Goal: Task Accomplishment & Management: Manage account settings

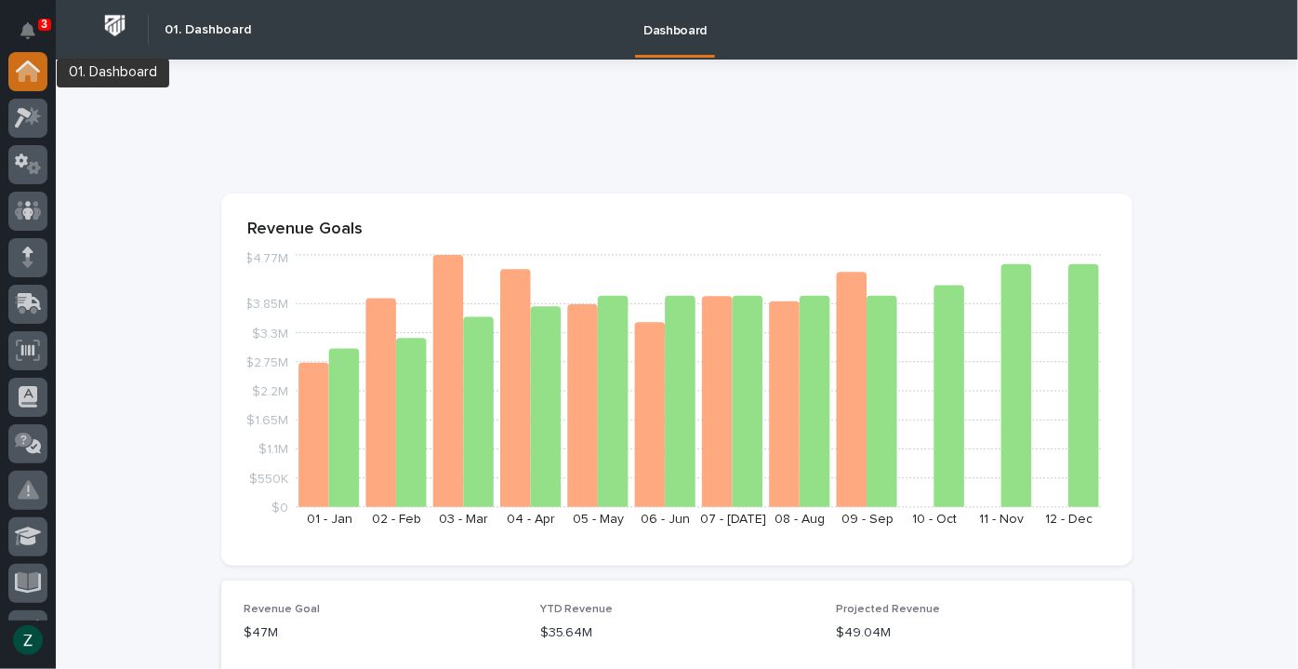
click at [24, 78] on icon at bounding box center [28, 72] width 19 height 19
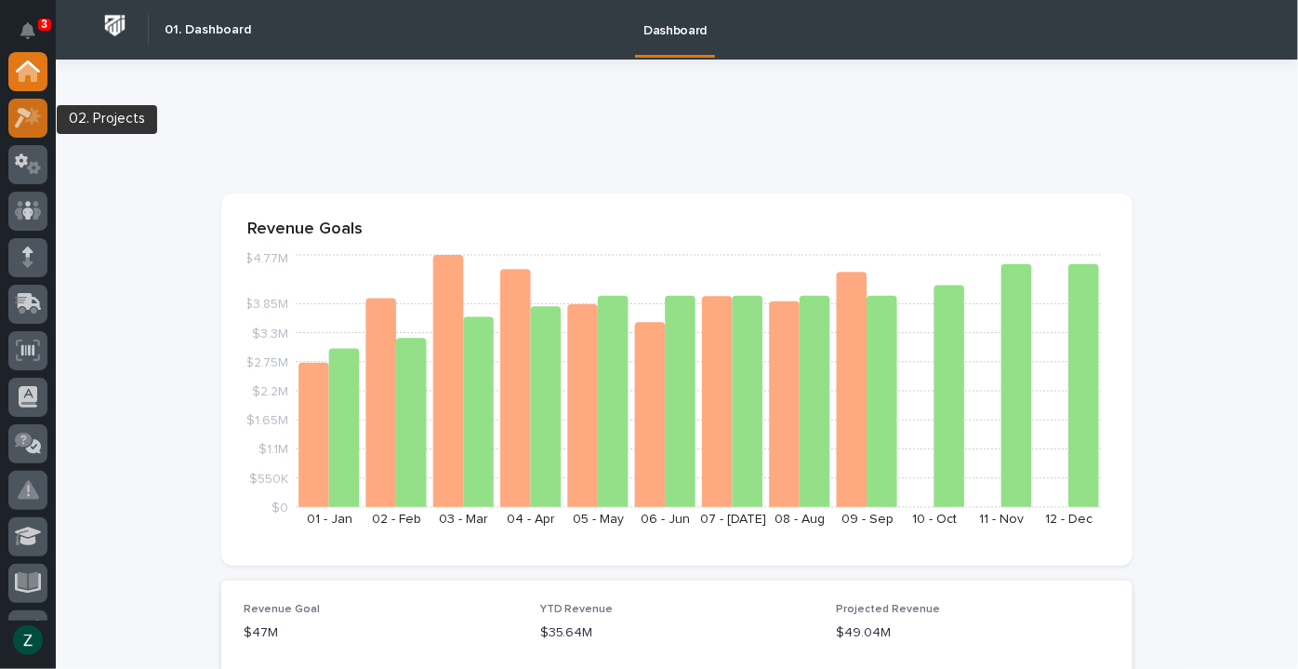
click at [28, 117] on icon at bounding box center [23, 118] width 17 height 20
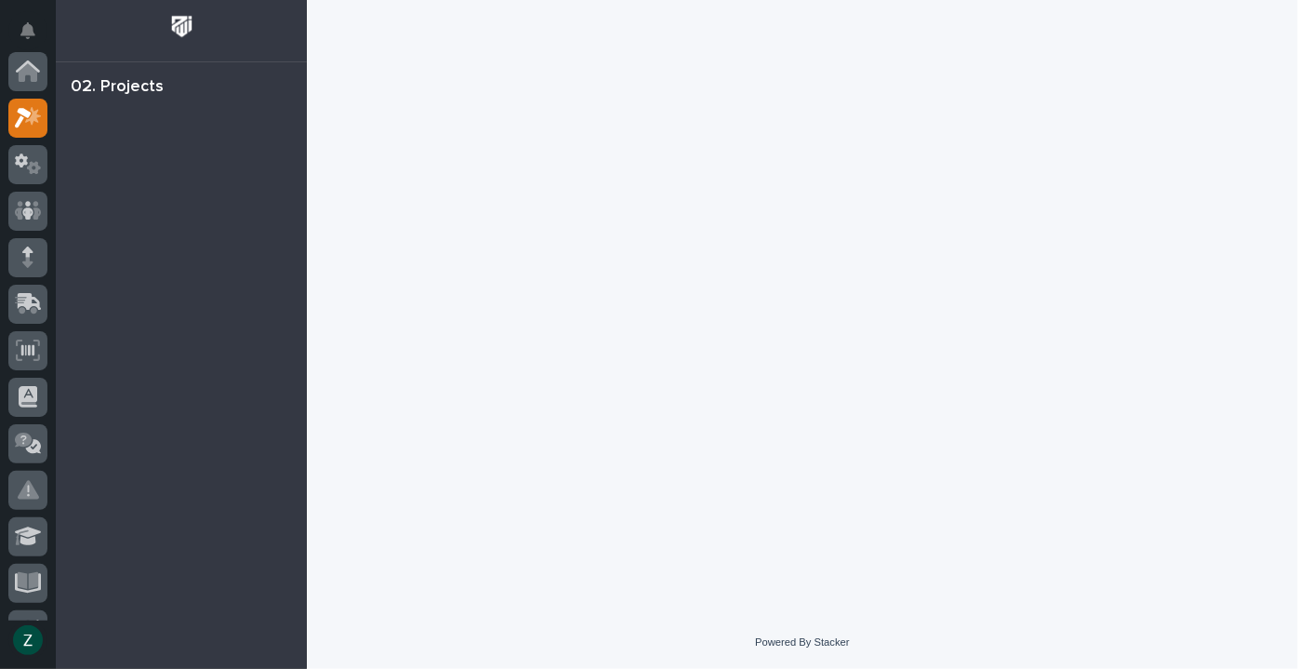
scroll to position [46, 0]
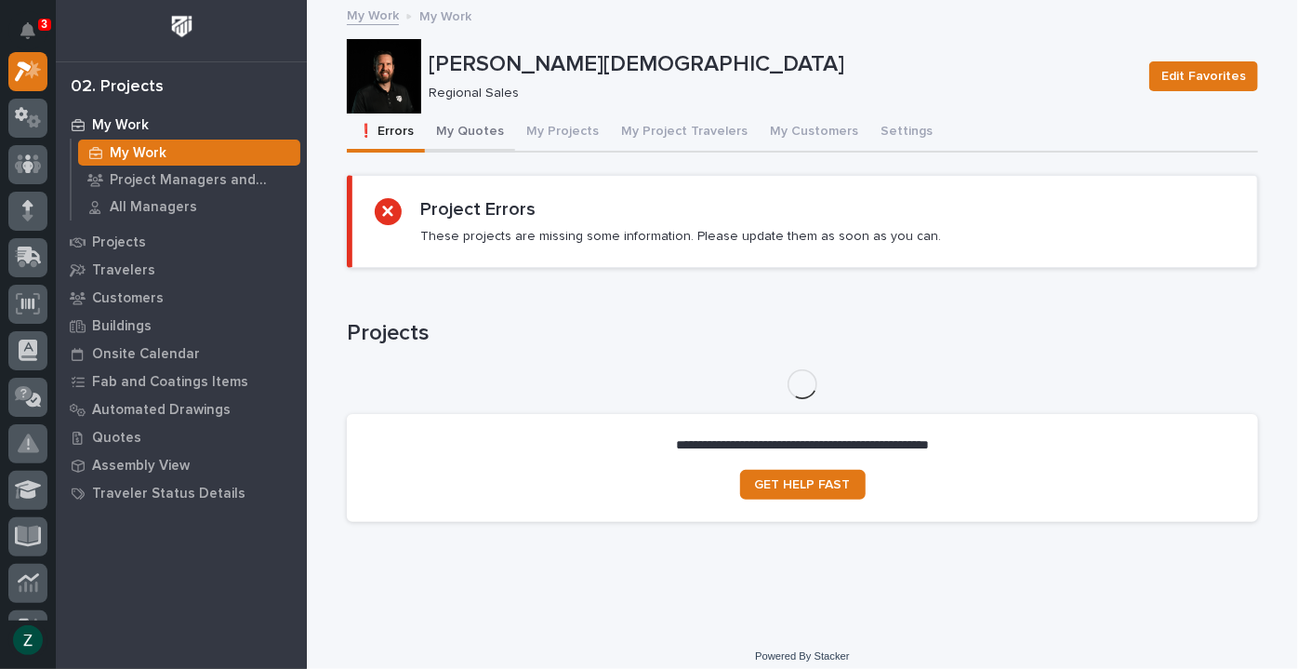
click at [465, 128] on button "My Quotes" at bounding box center [470, 132] width 90 height 39
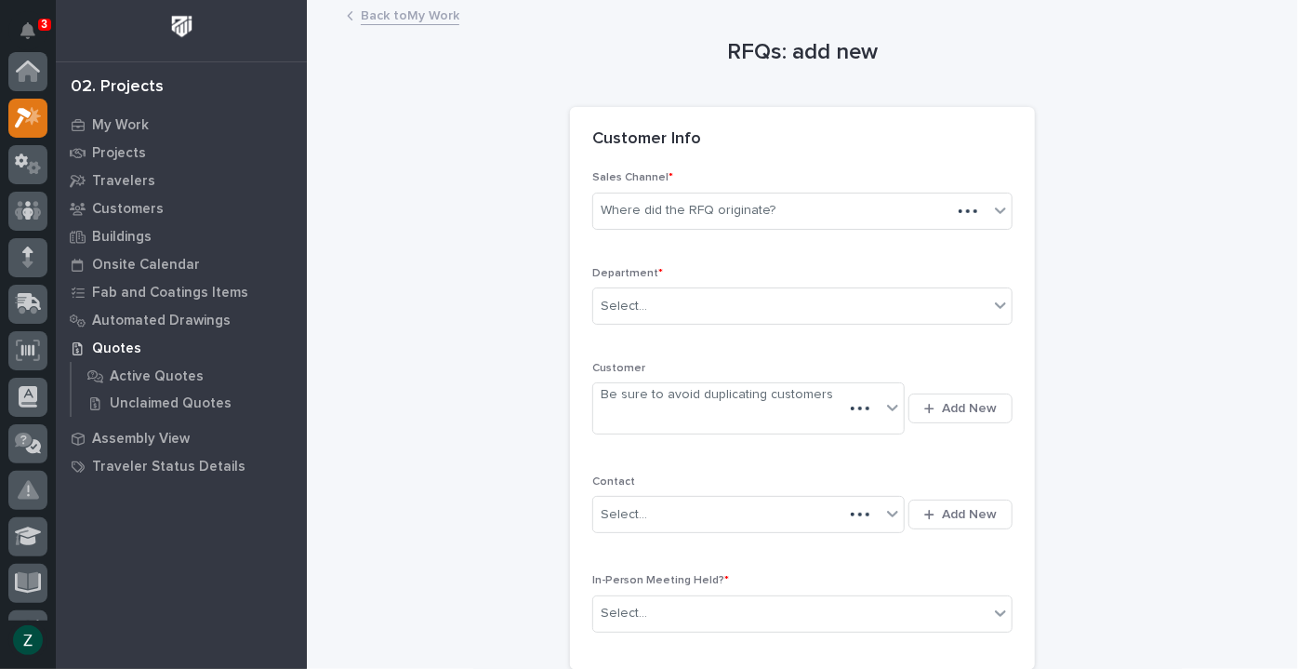
scroll to position [46, 0]
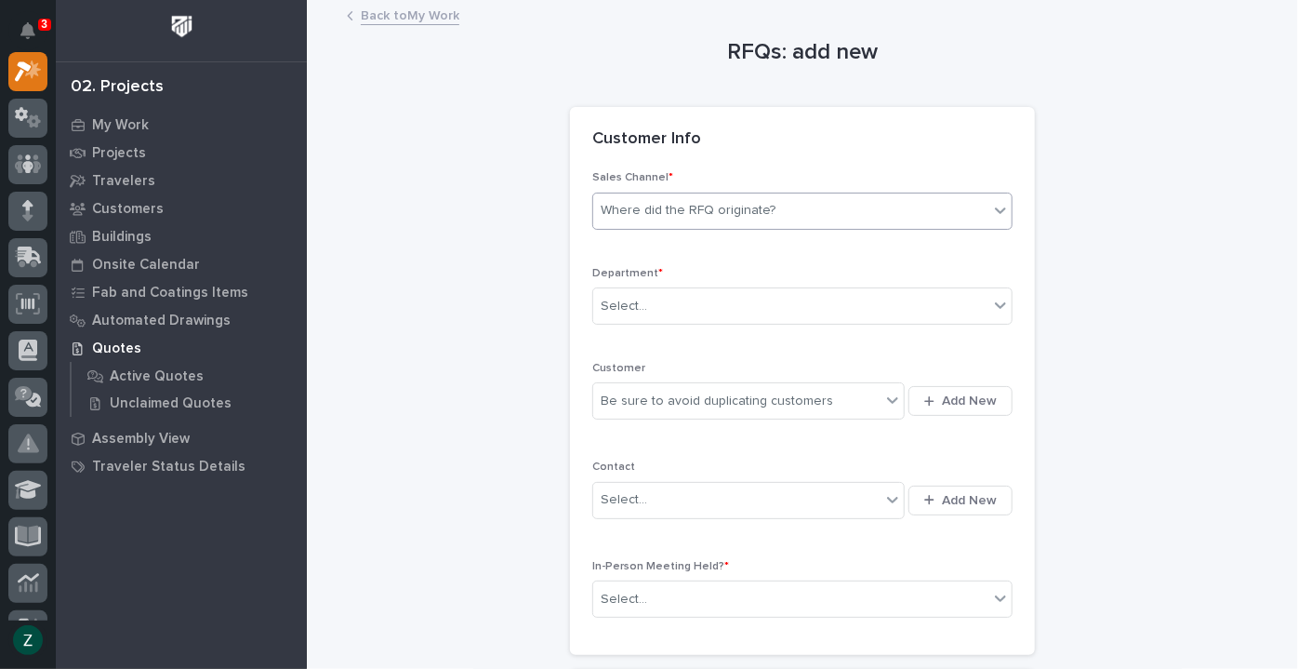
click at [838, 212] on div "Where did the RFQ originate?" at bounding box center [790, 210] width 395 height 31
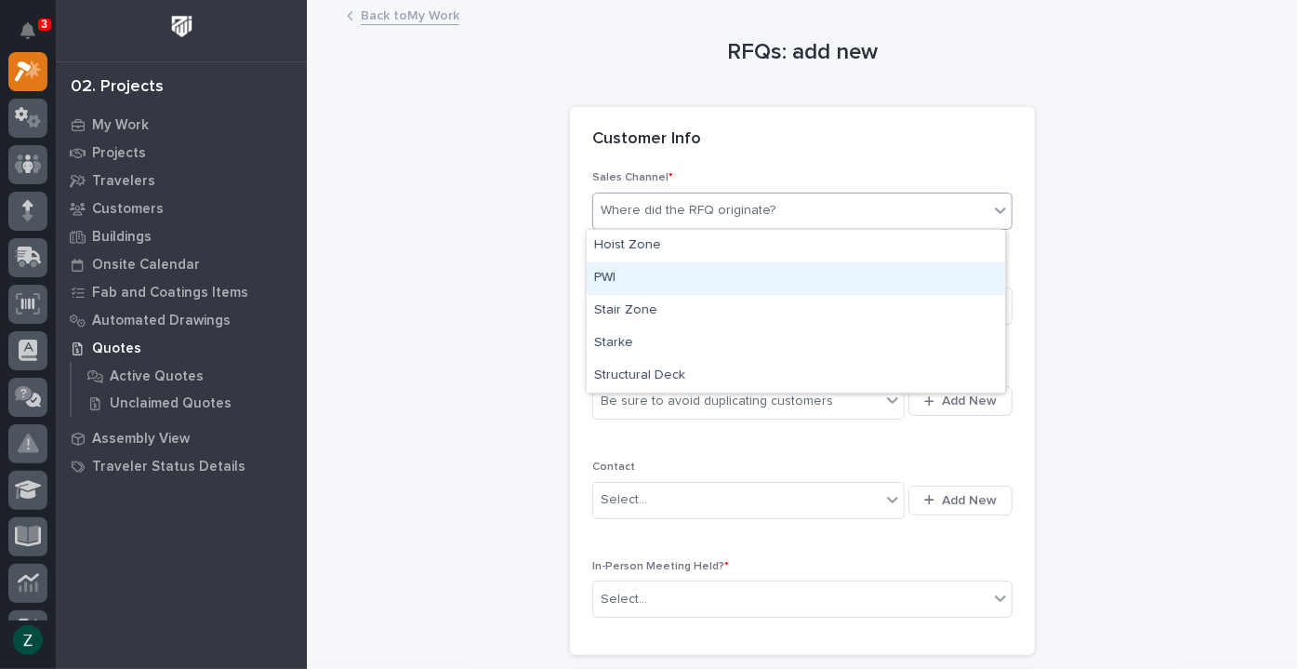
click at [776, 286] on div "PWI" at bounding box center [796, 278] width 418 height 33
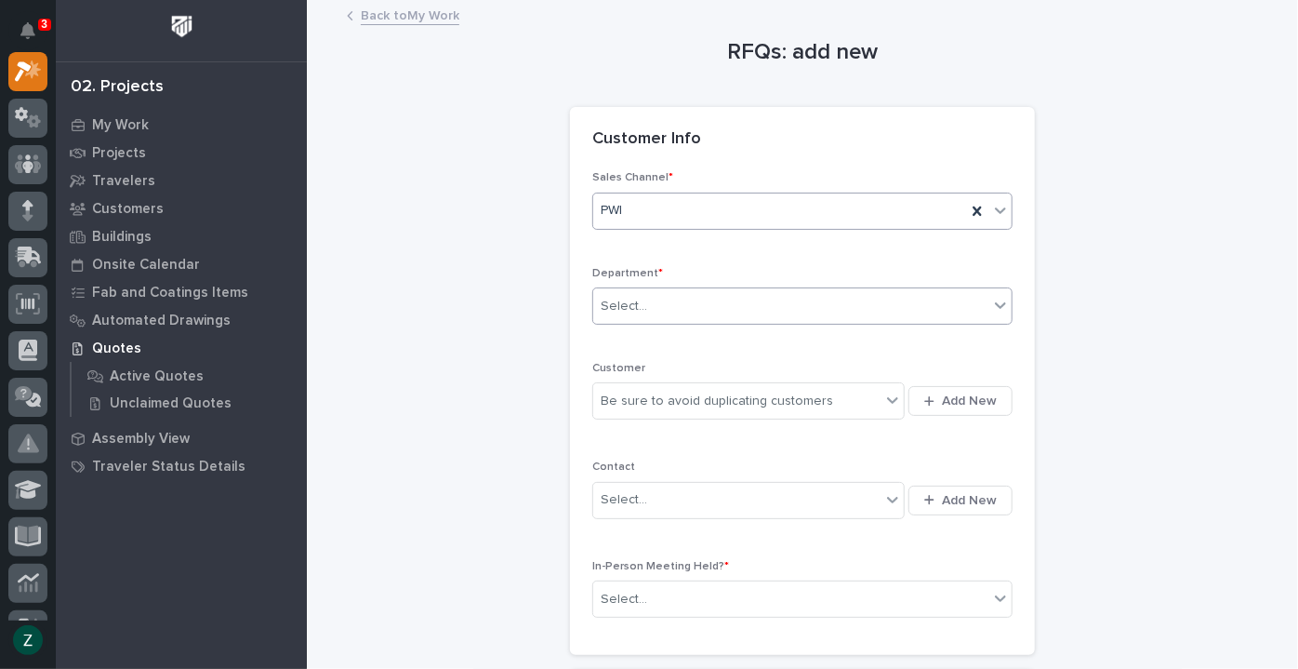
click at [728, 301] on div "Select..." at bounding box center [790, 306] width 395 height 31
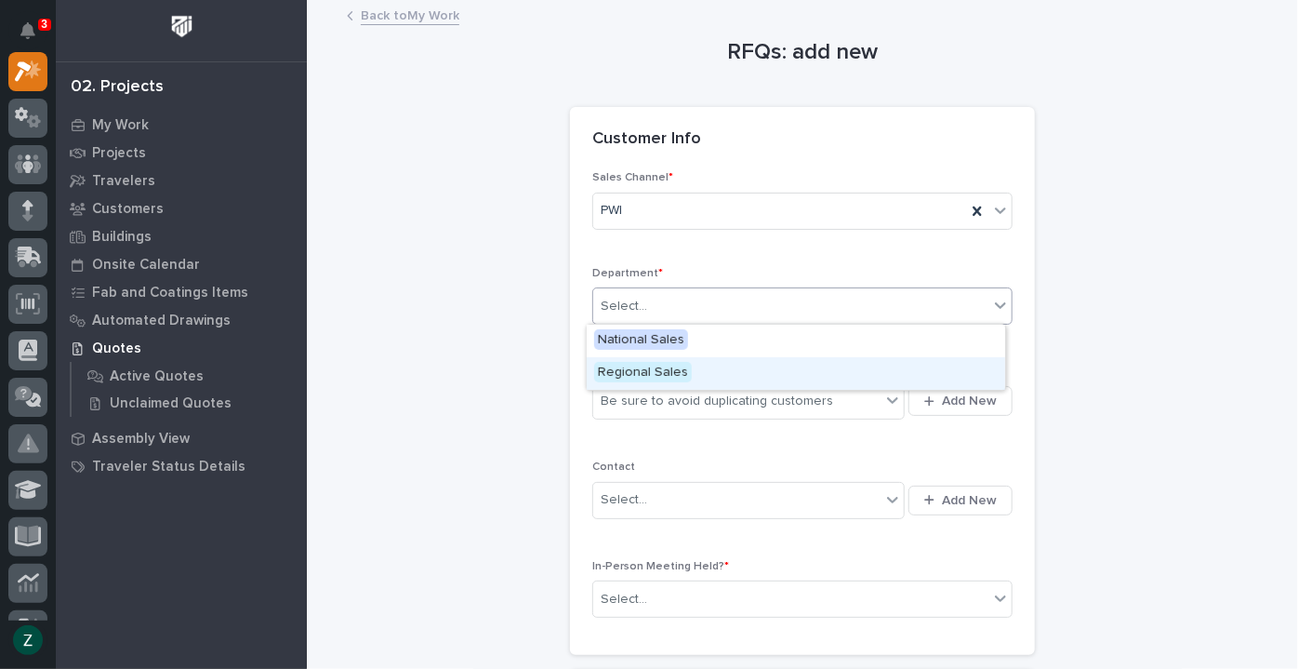
click at [716, 370] on div "Regional Sales" at bounding box center [796, 373] width 418 height 33
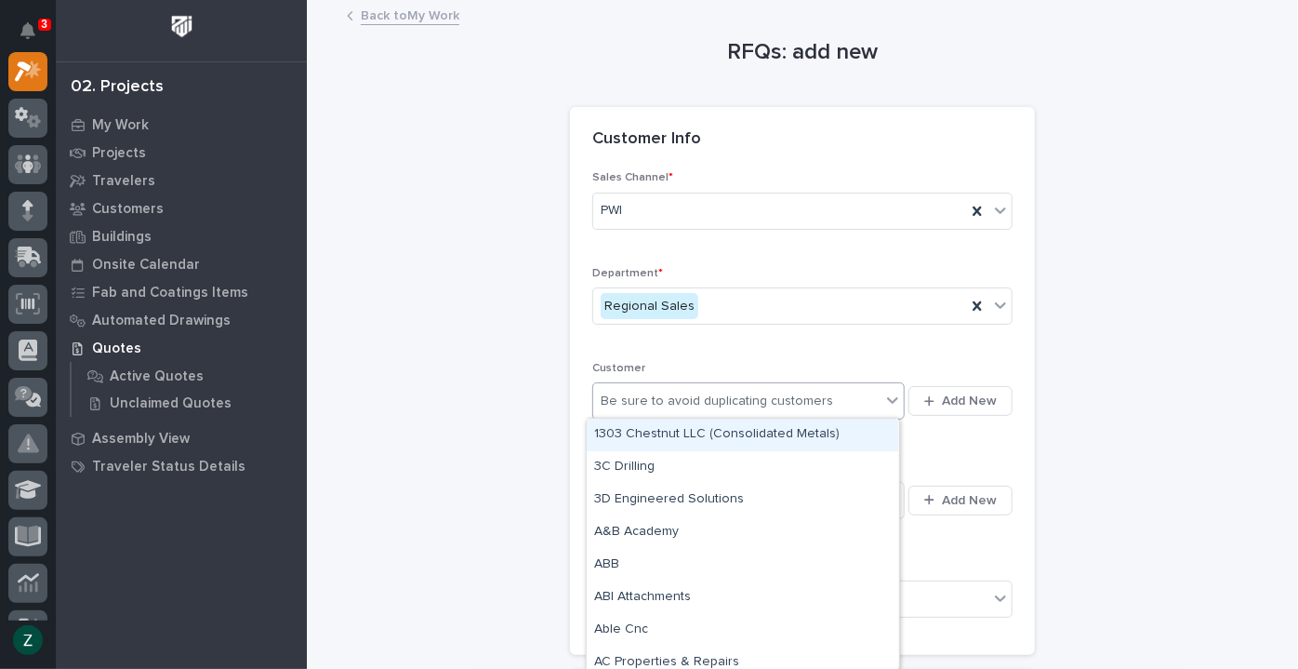
click at [711, 406] on div "Be sure to avoid duplicating customers" at bounding box center [717, 401] width 232 height 20
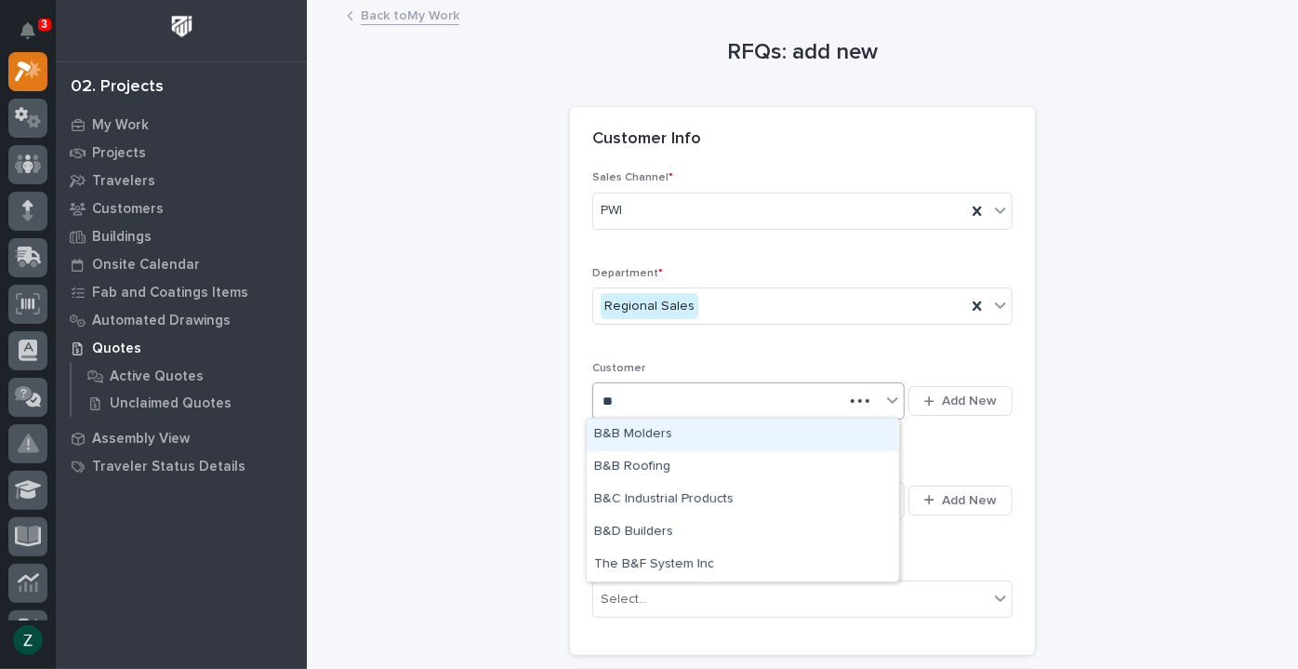
type input "***"
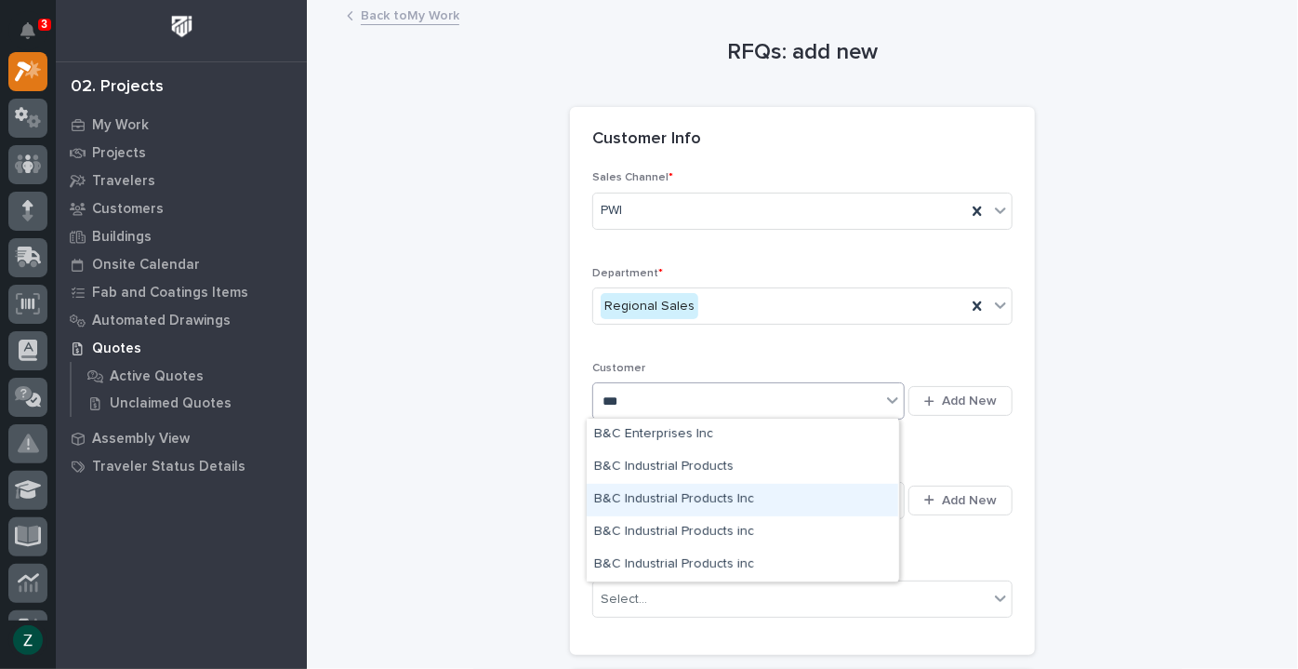
click at [721, 497] on div "B&C Industrial Products Inc" at bounding box center [742, 500] width 311 height 33
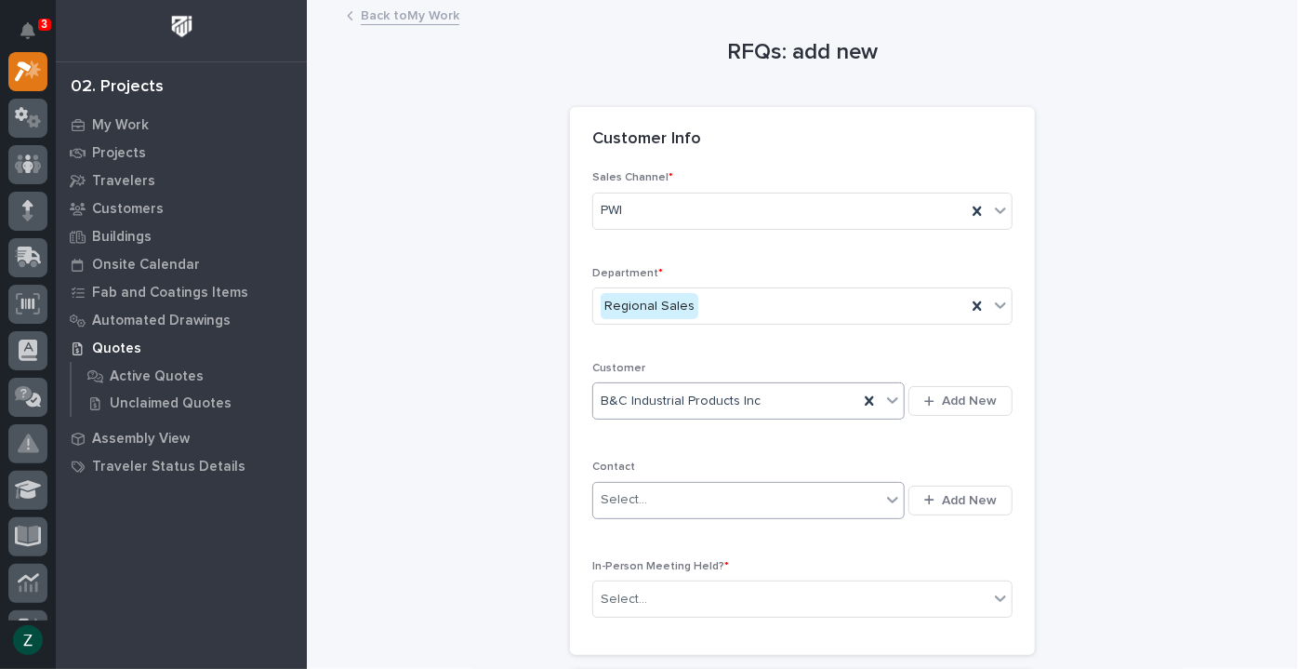
click at [887, 497] on icon at bounding box center [892, 500] width 11 height 7
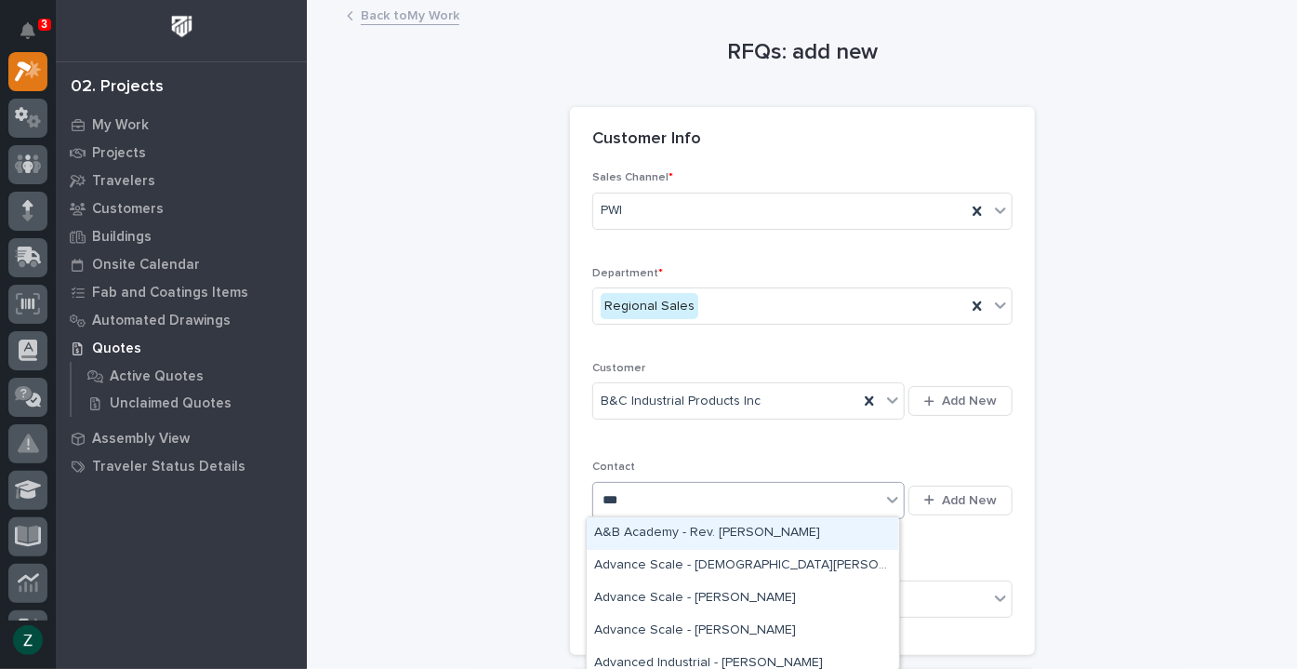
type input "****"
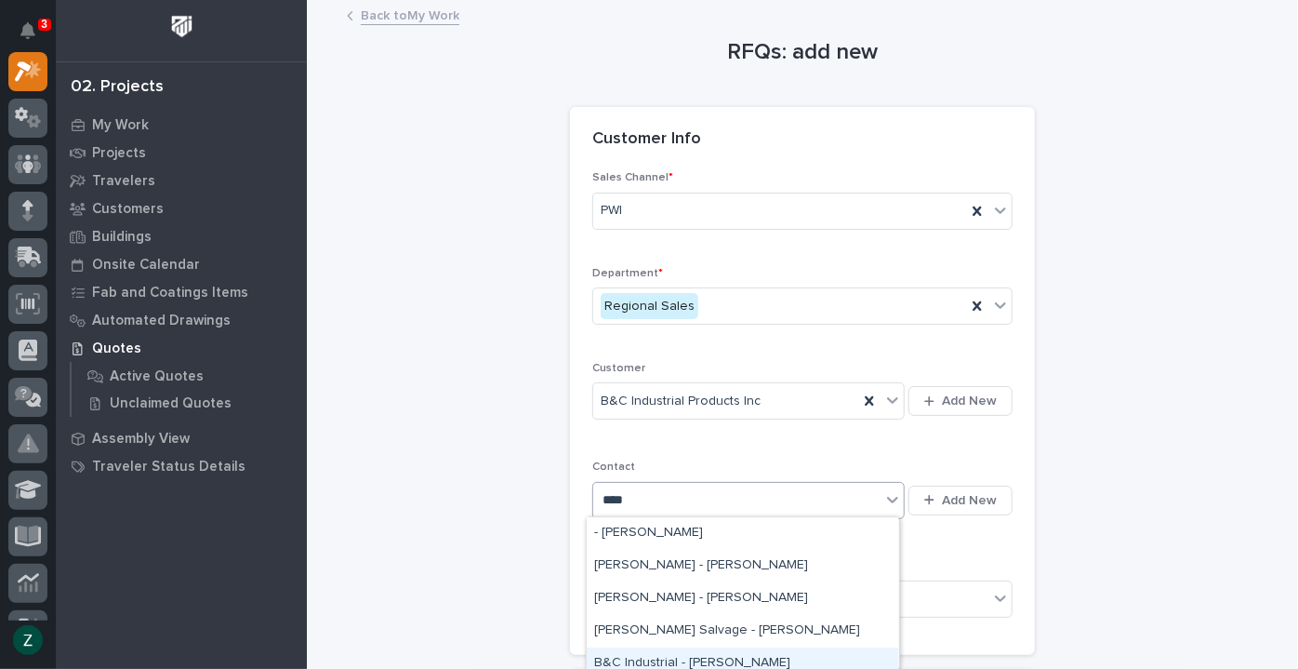
click at [781, 653] on div "B&C Industrial - [PERSON_NAME]" at bounding box center [742, 663] width 311 height 33
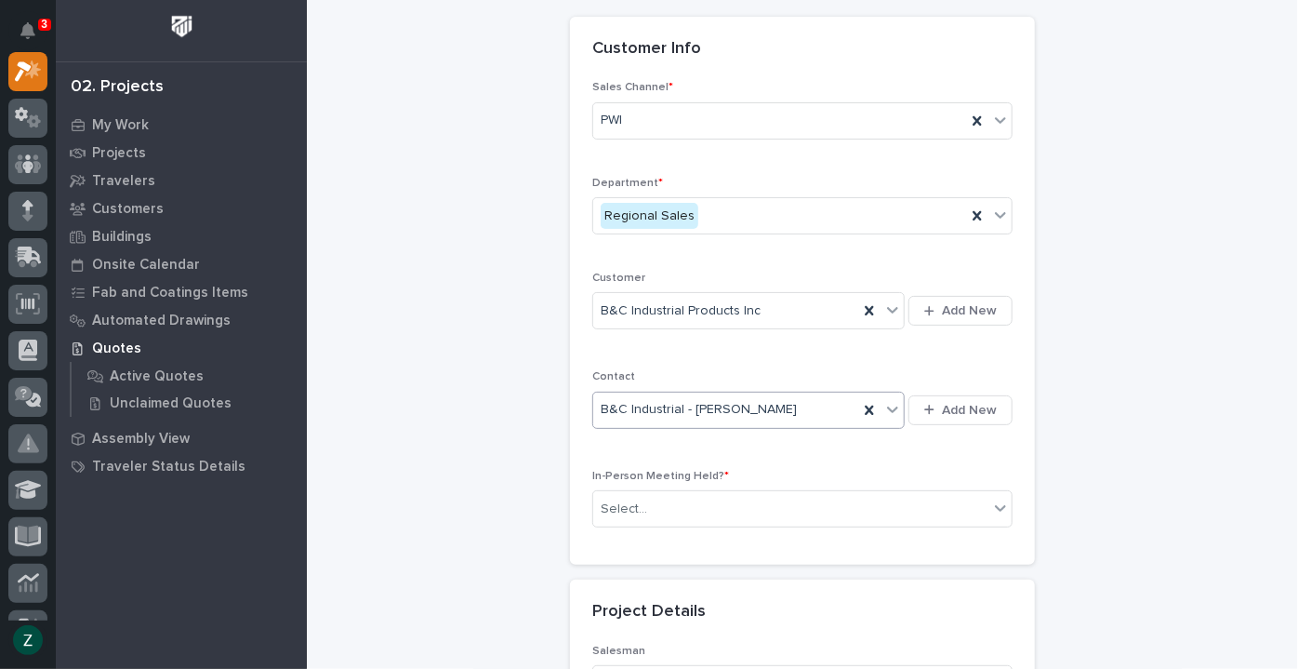
scroll to position [253, 0]
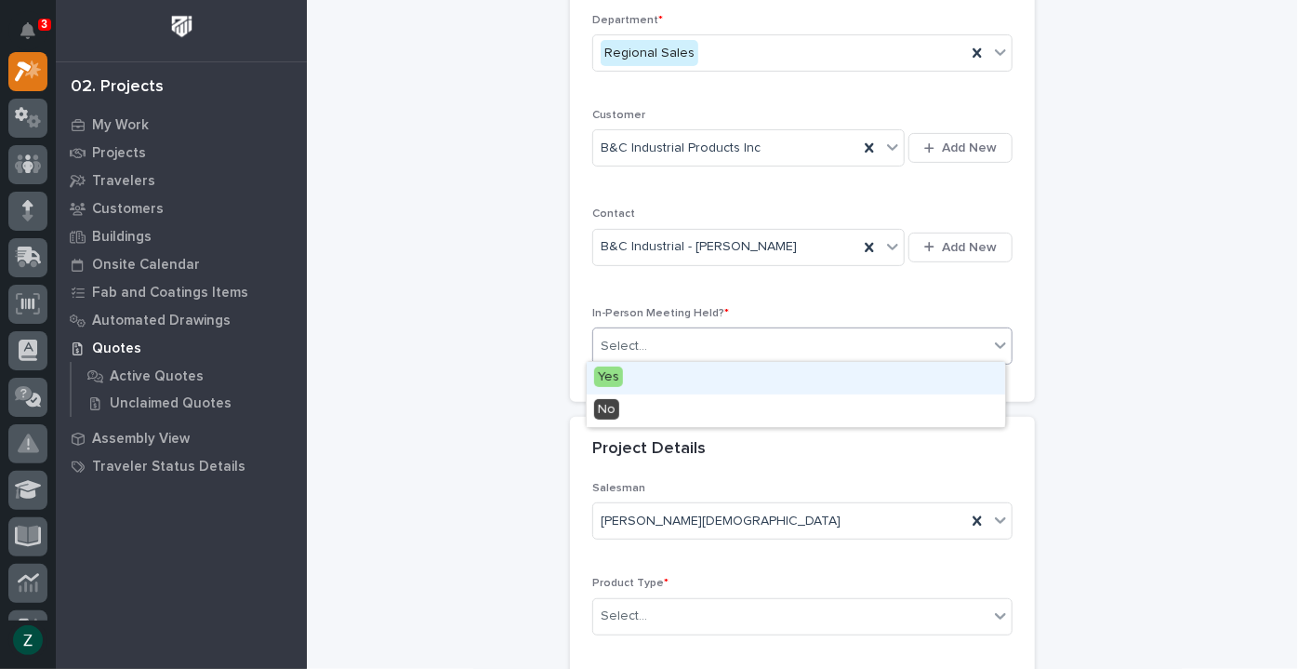
click at [742, 338] on div "Select..." at bounding box center [790, 346] width 395 height 31
click at [722, 375] on div "Yes" at bounding box center [796, 378] width 418 height 33
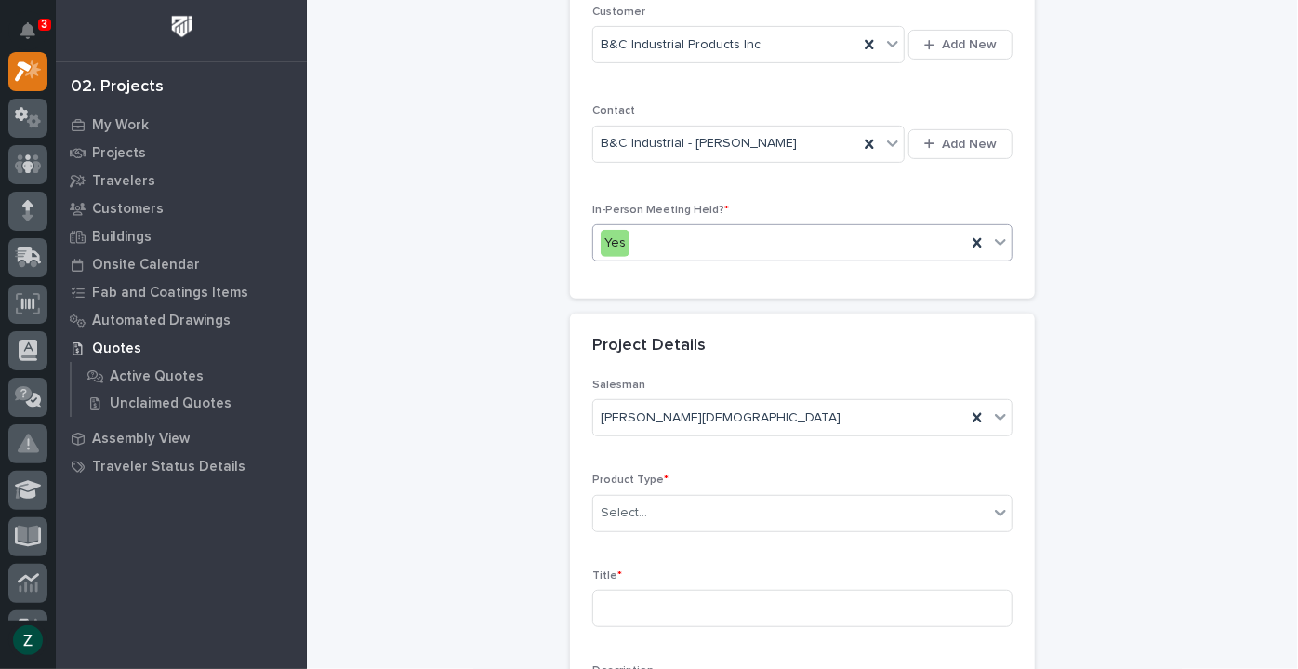
scroll to position [676, 0]
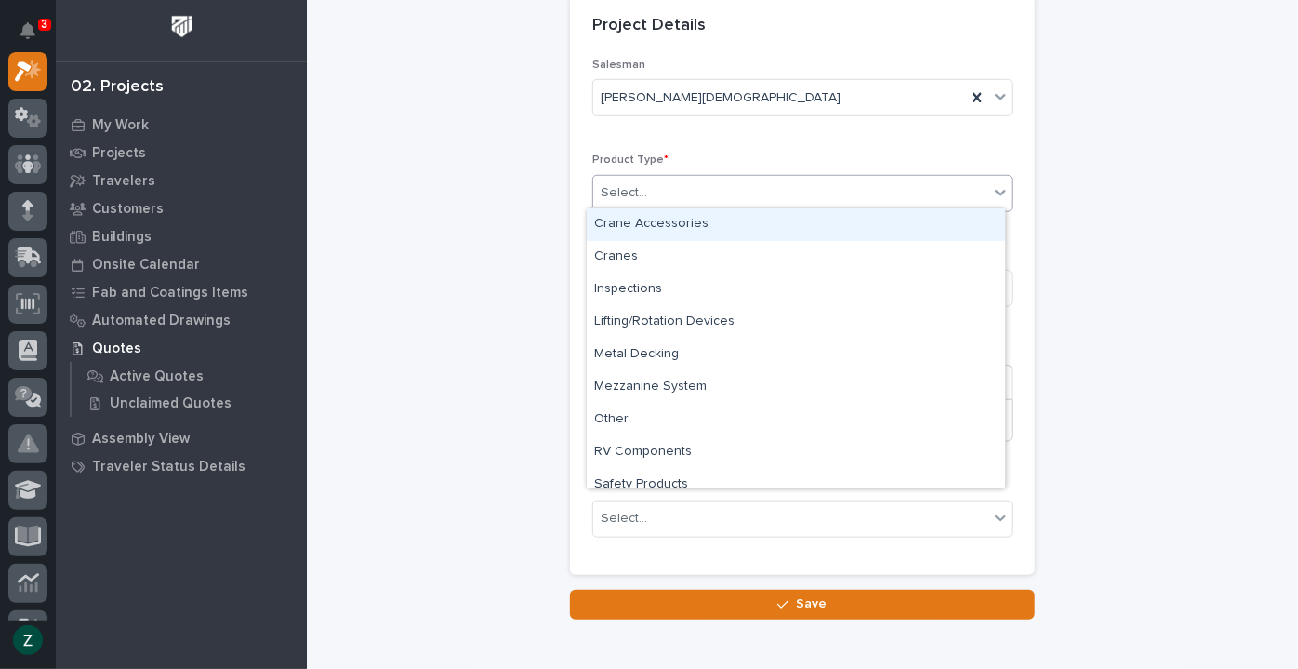
click at [697, 183] on div "Select..." at bounding box center [790, 193] width 395 height 31
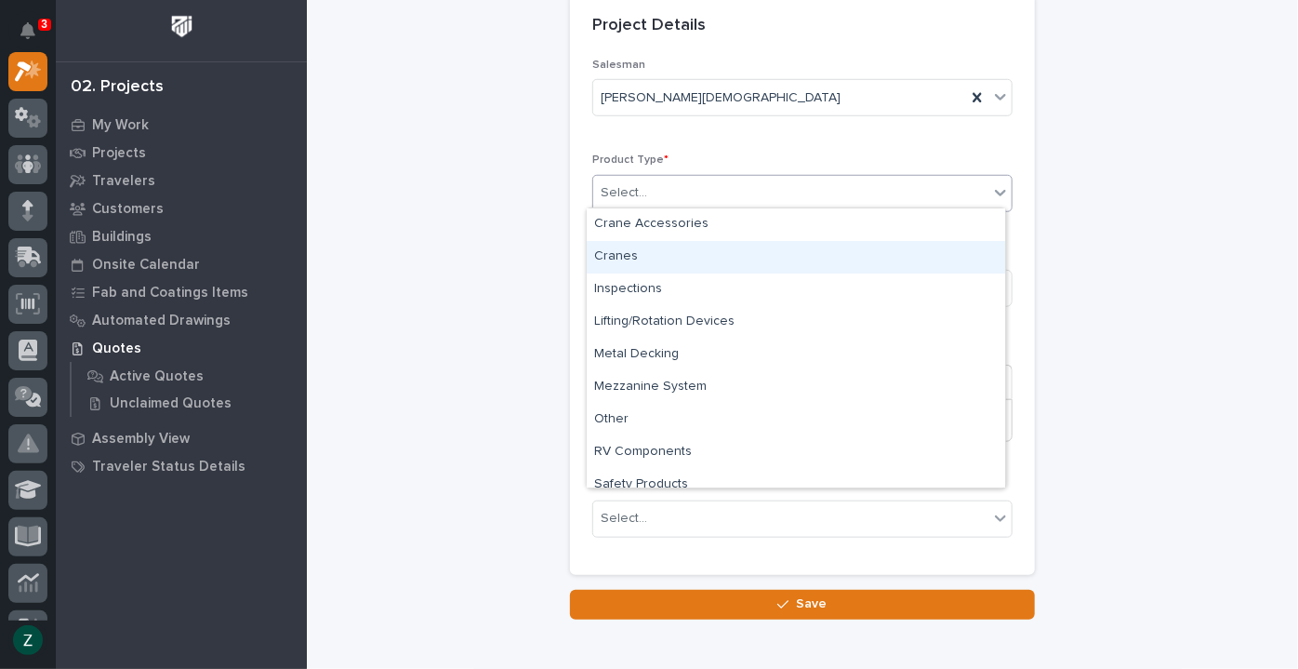
click at [683, 263] on div "Cranes" at bounding box center [796, 257] width 418 height 33
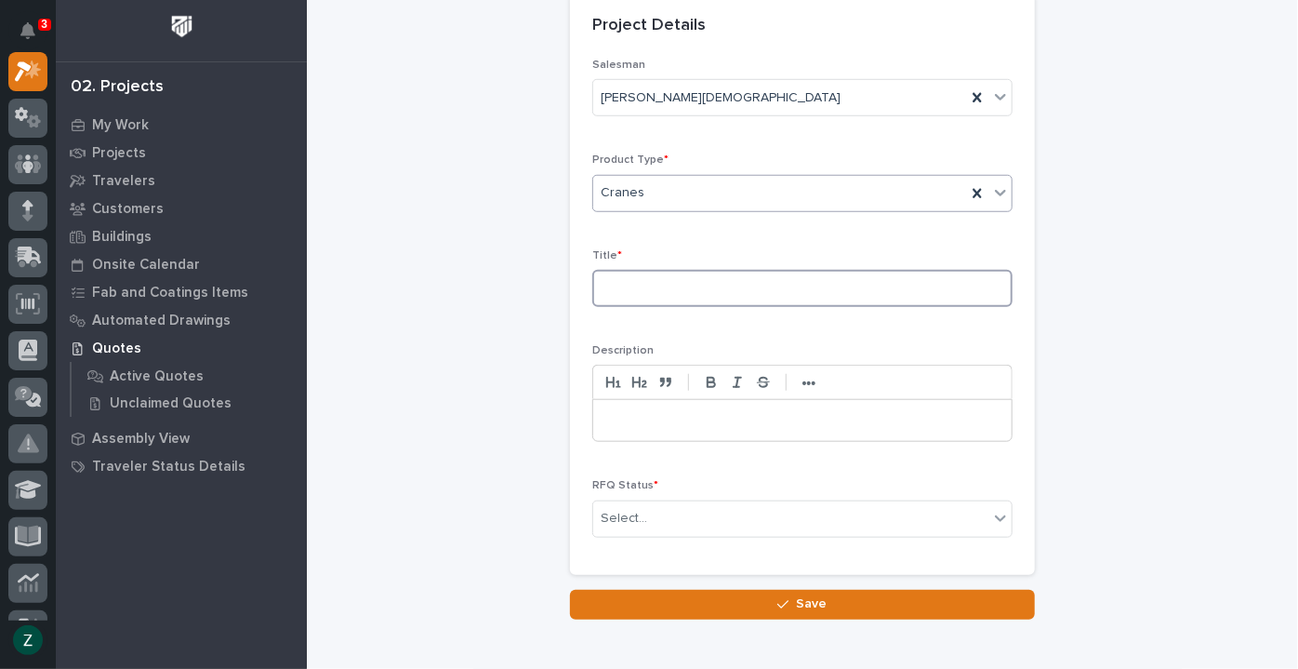
click at [709, 289] on input at bounding box center [802, 288] width 420 height 37
type input "Ext Jib Crane 2 Ton"
click at [704, 503] on div "Select..." at bounding box center [790, 518] width 395 height 31
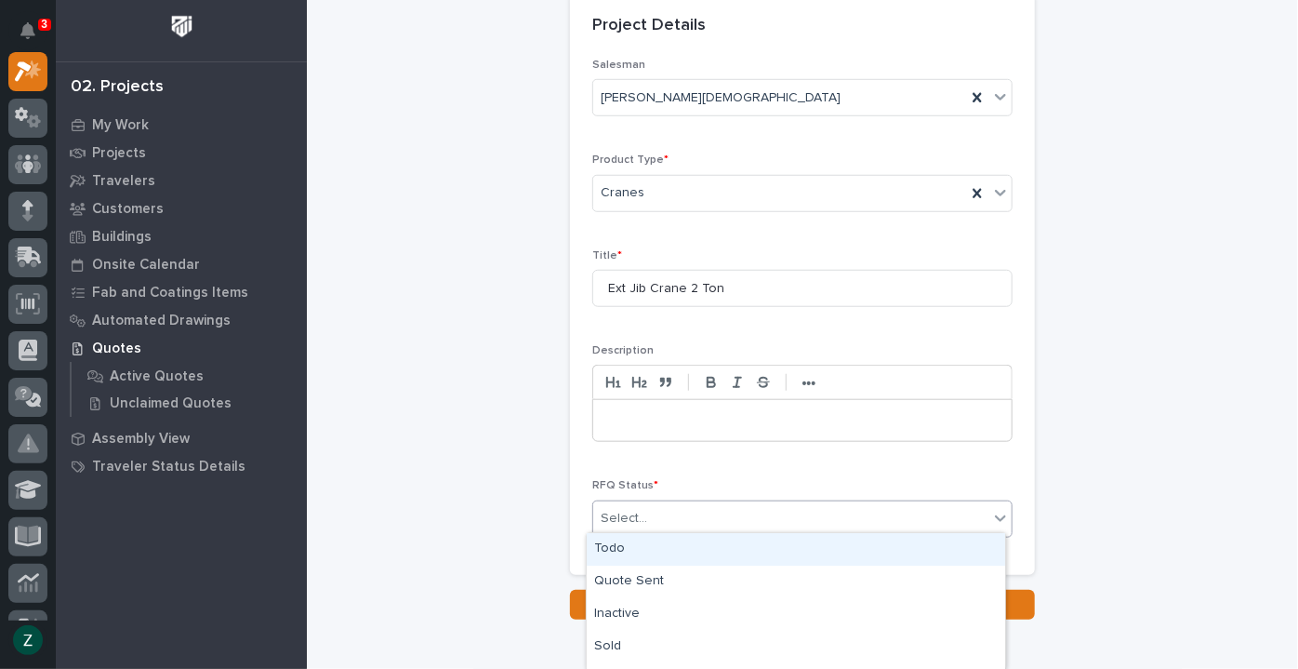
click at [698, 545] on div "Todo" at bounding box center [796, 549] width 418 height 33
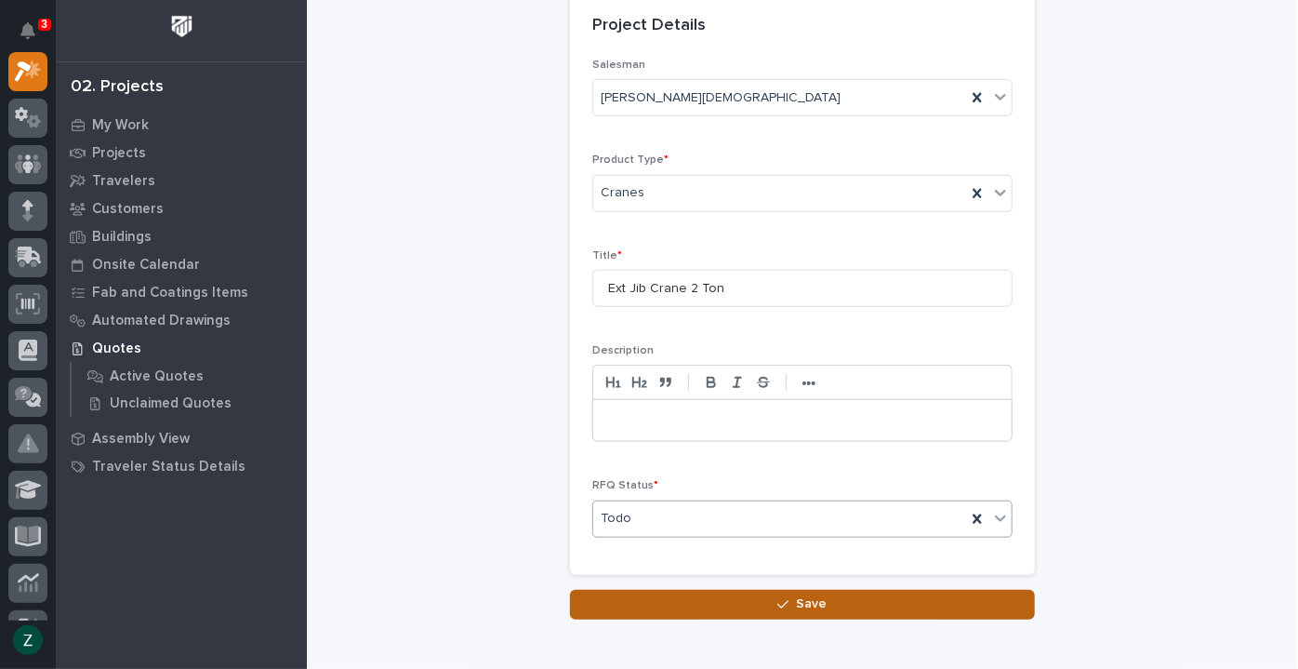
click at [818, 602] on span "Save" at bounding box center [812, 603] width 31 height 17
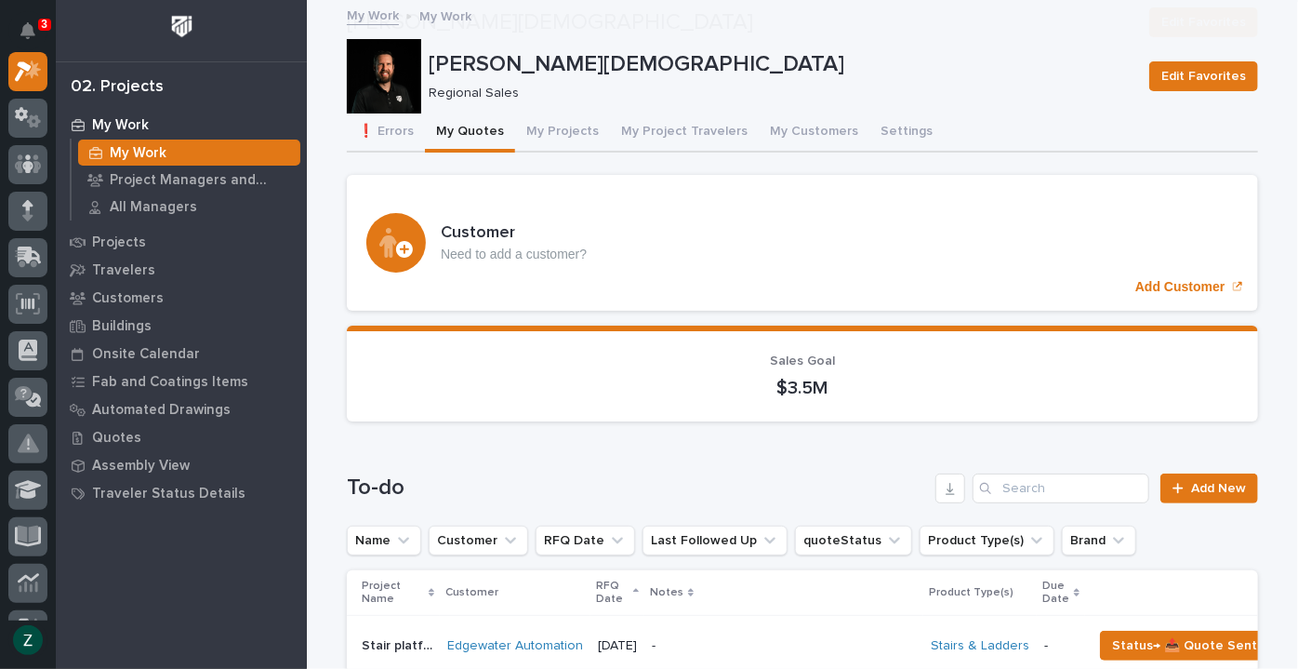
scroll to position [253, 0]
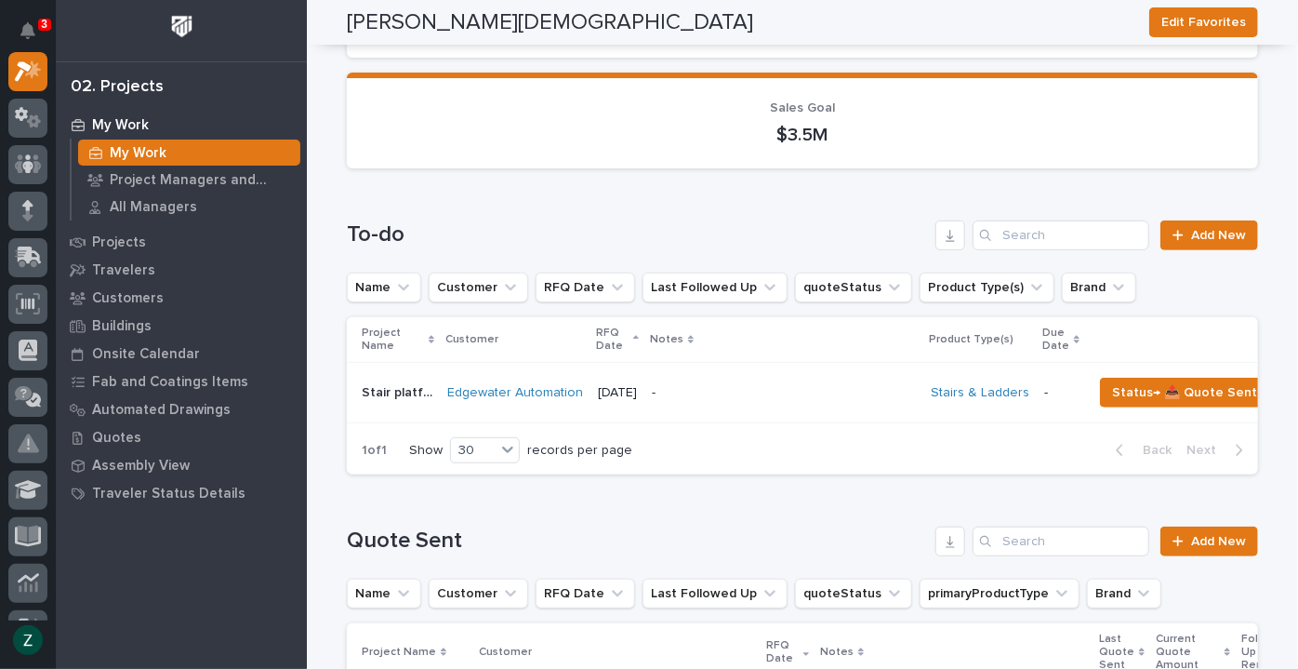
click at [836, 386] on p "-" at bounding box center [784, 393] width 264 height 16
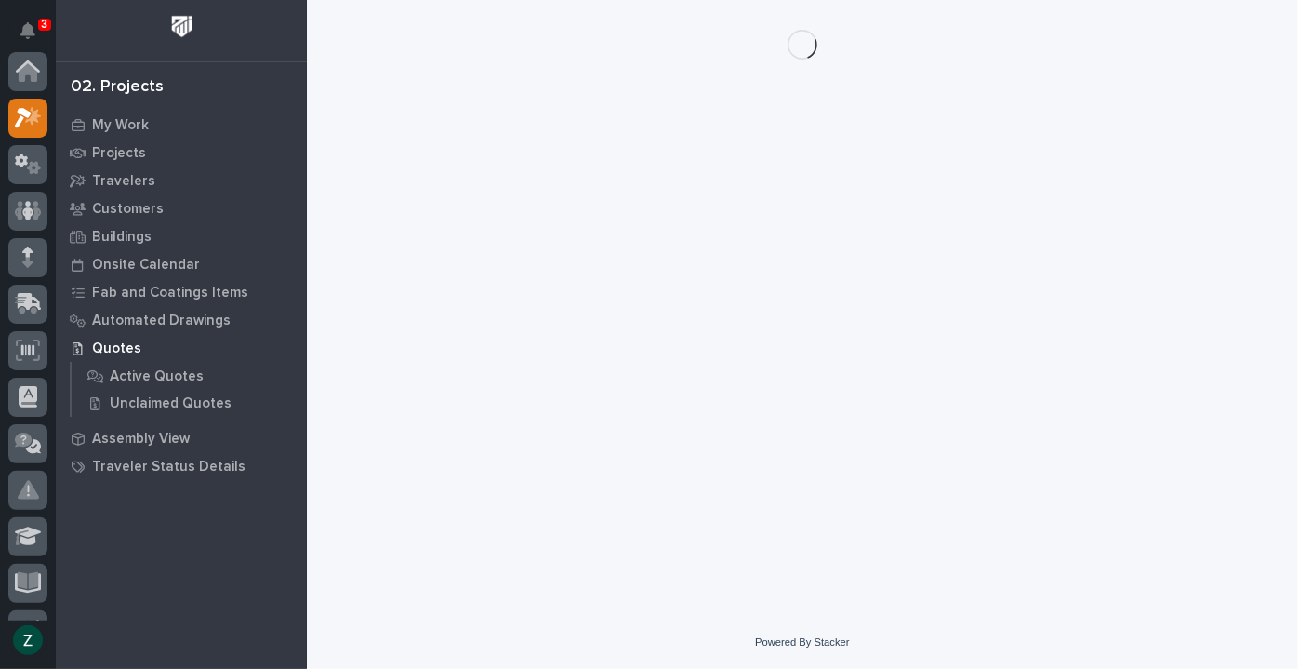
scroll to position [46, 0]
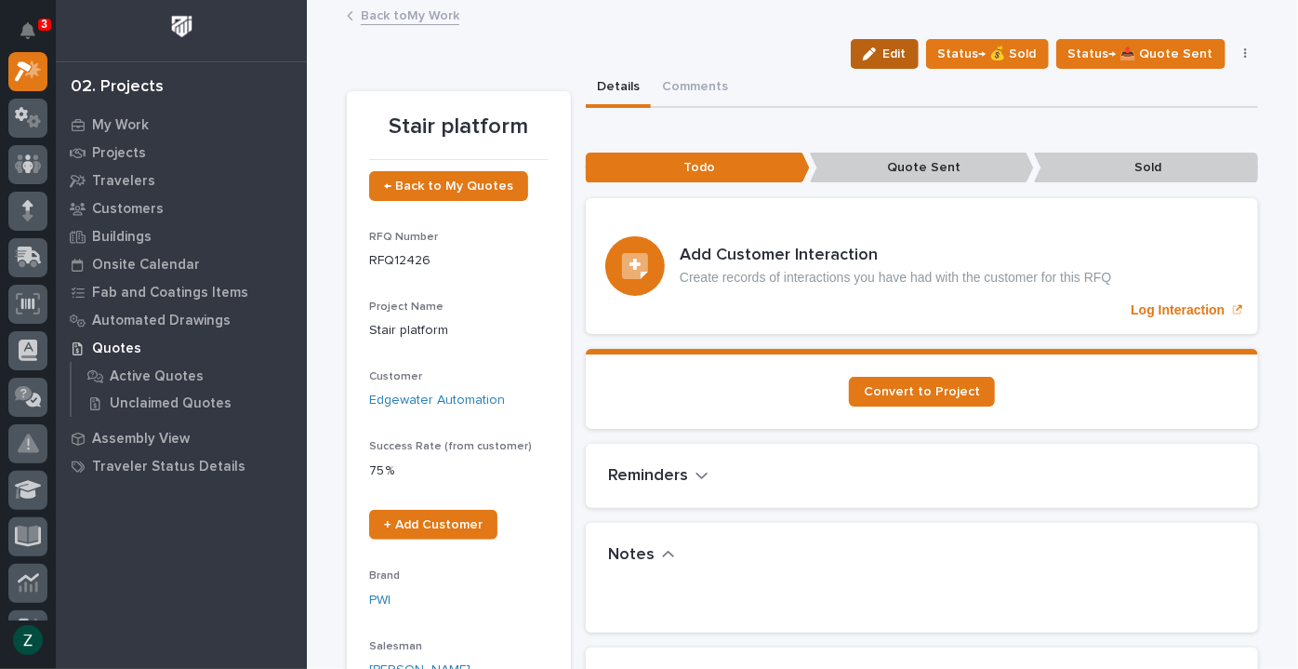
click at [883, 53] on div "button" at bounding box center [873, 53] width 20 height 13
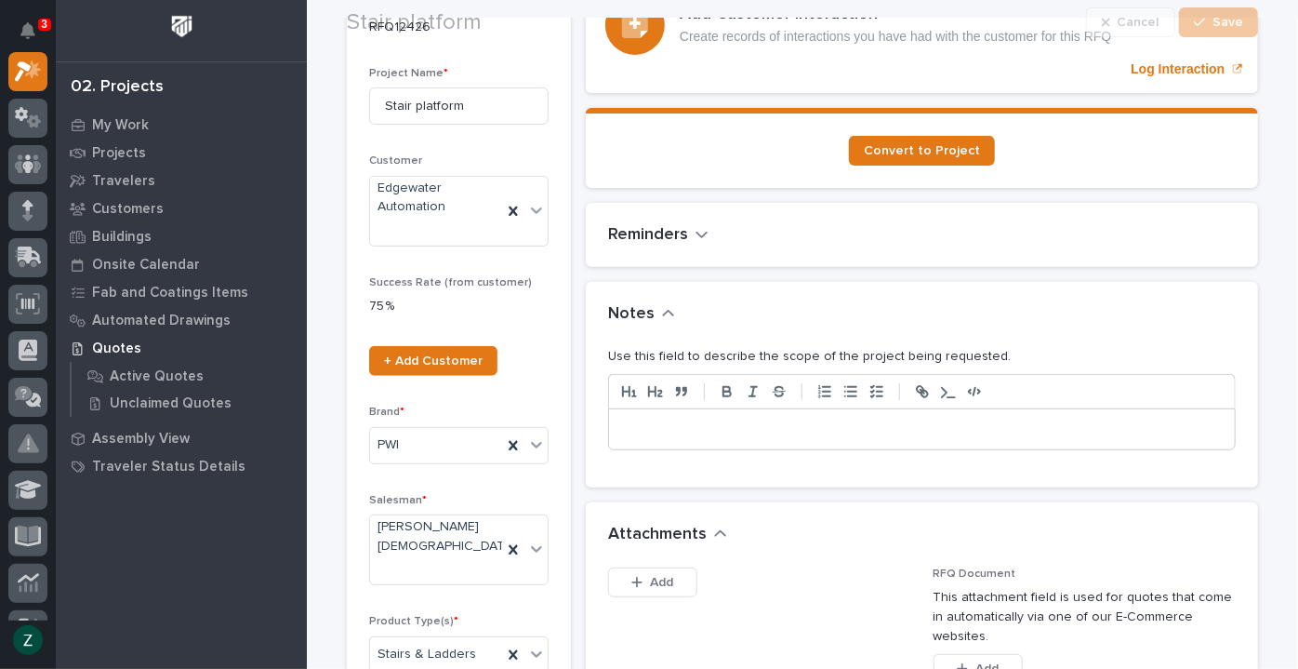
scroll to position [253, 0]
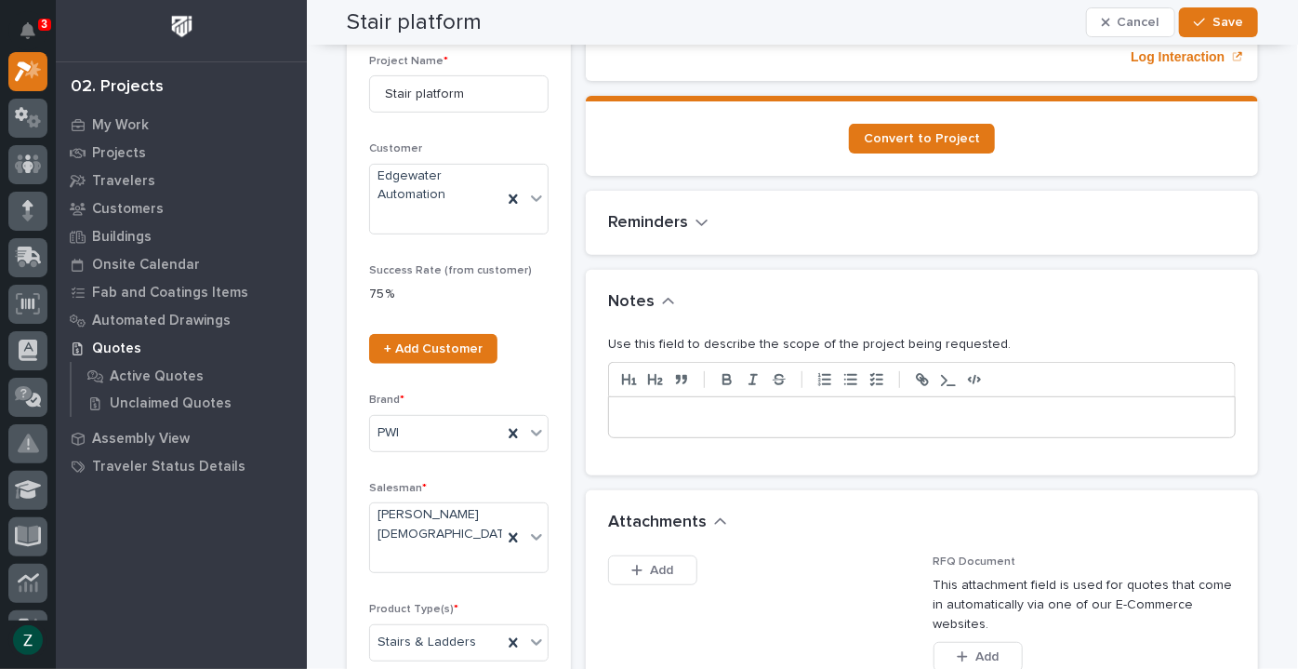
click at [741, 427] on div at bounding box center [922, 417] width 626 height 41
click at [1221, 10] on button "Save" at bounding box center [1218, 22] width 79 height 30
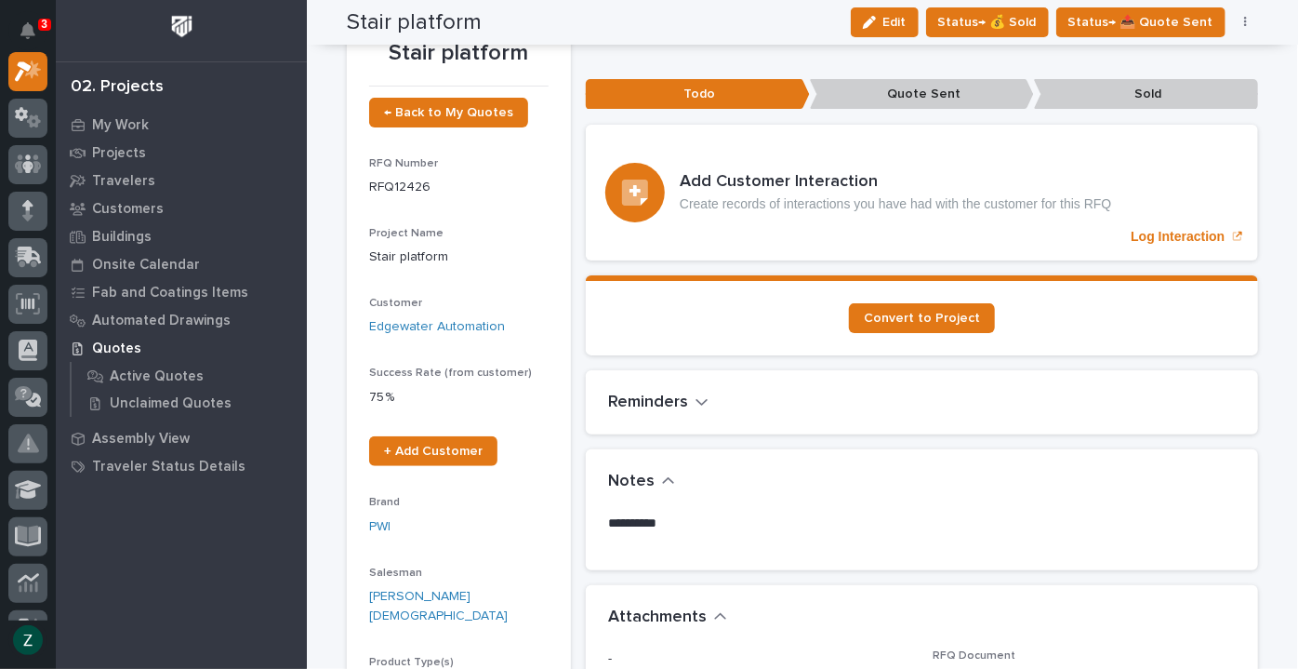
scroll to position [0, 0]
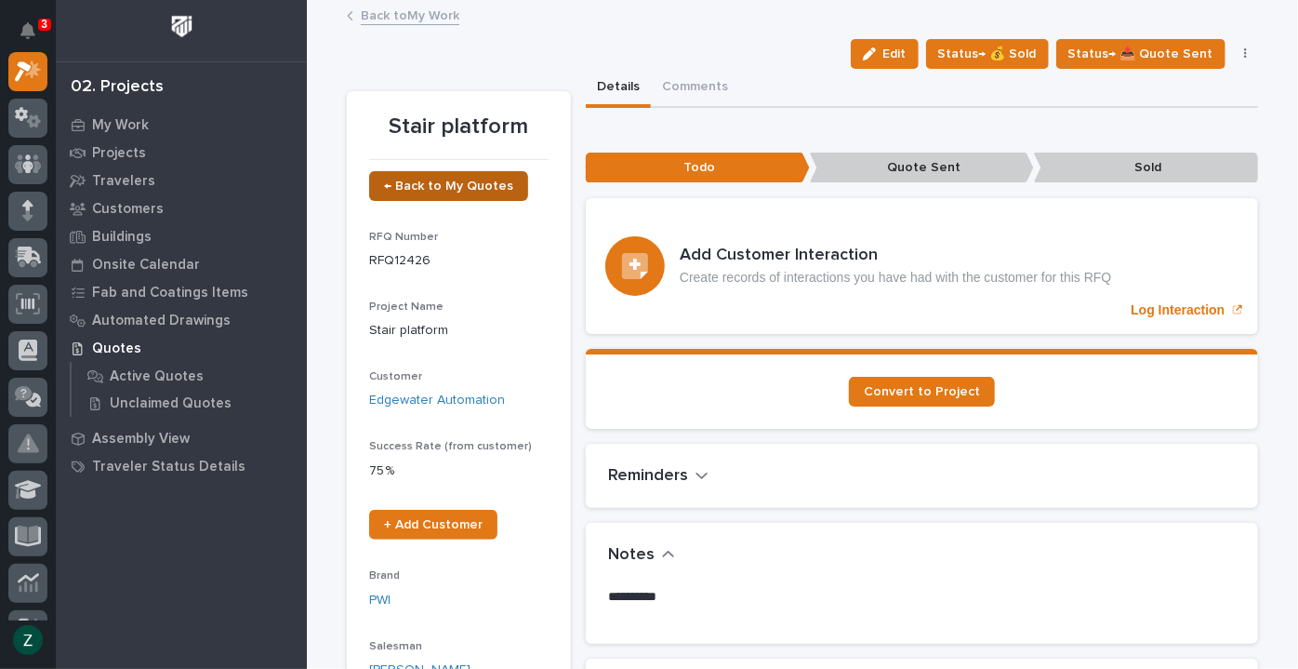
click at [429, 180] on span "← Back to My Quotes" at bounding box center [448, 185] width 129 height 13
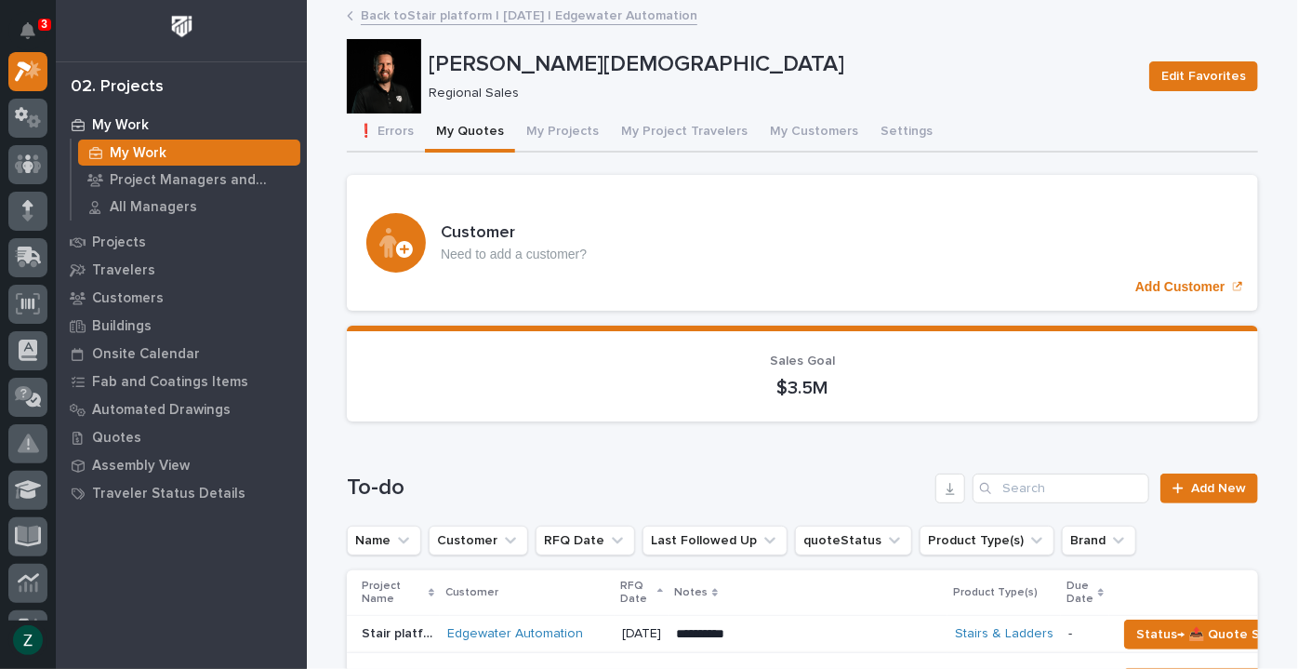
scroll to position [84, 0]
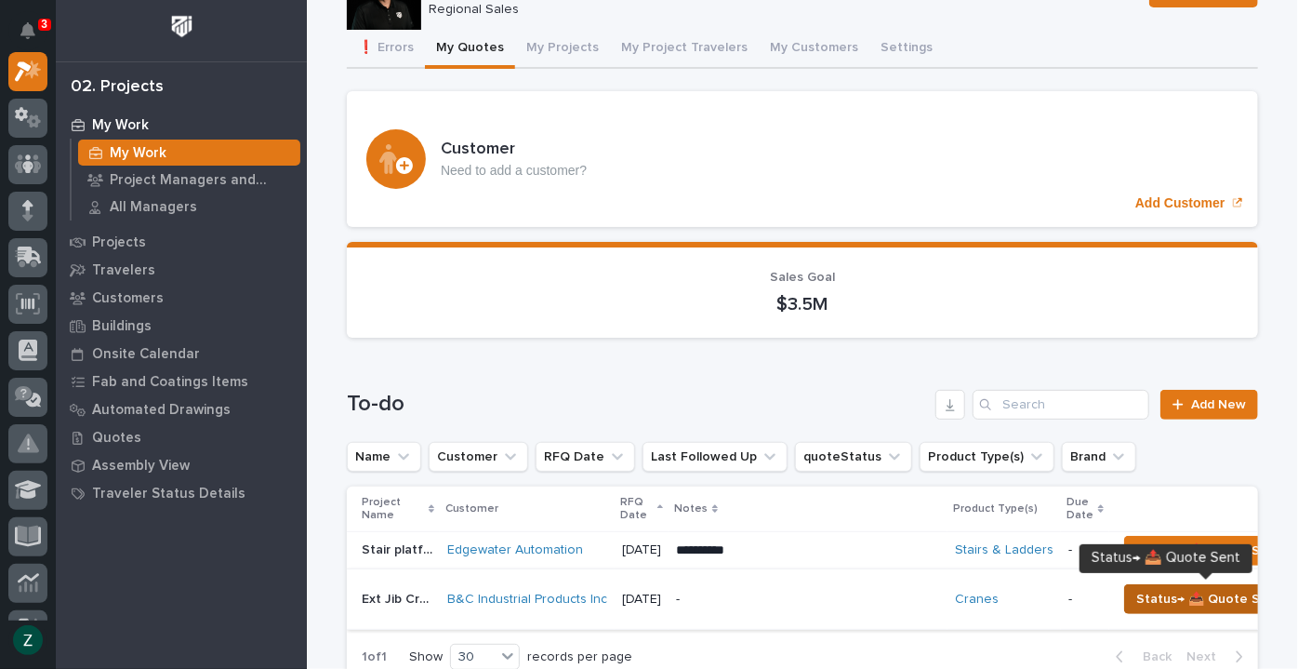
click at [1184, 590] on span "Status→ 📤 Quote Sent" at bounding box center [1208, 599] width 145 height 22
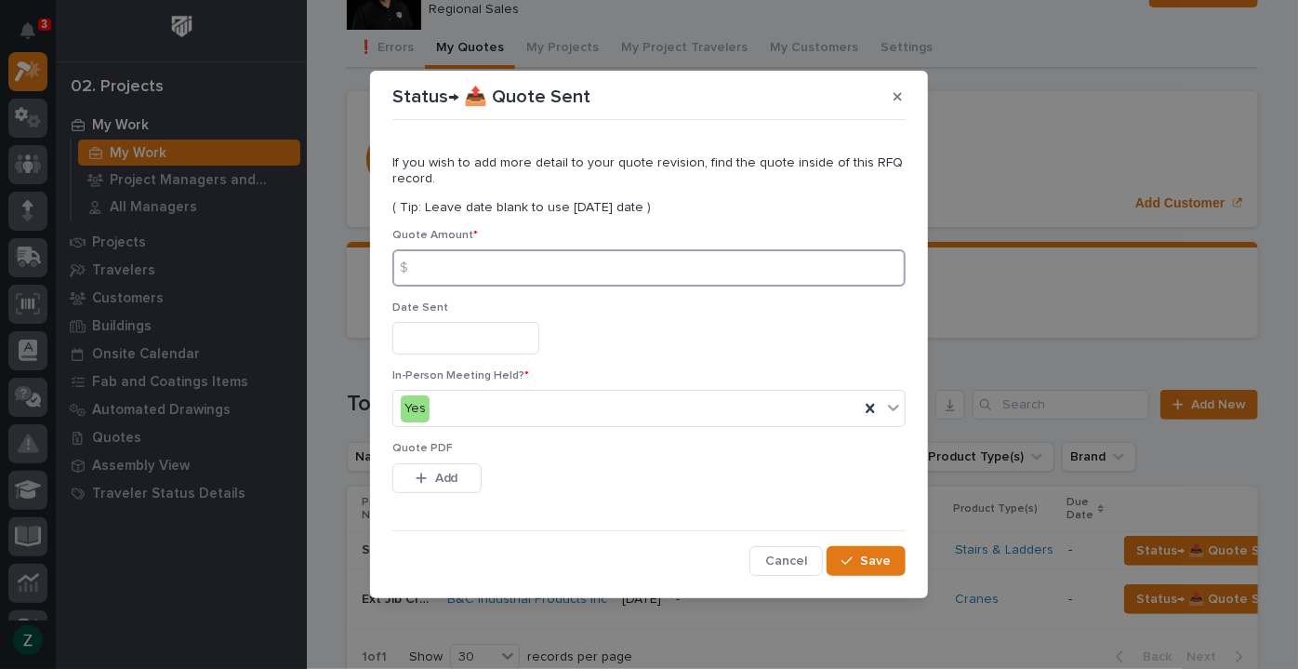
click at [506, 267] on input at bounding box center [648, 267] width 513 height 37
click at [609, 279] on input at bounding box center [648, 267] width 513 height 37
type input "5322"
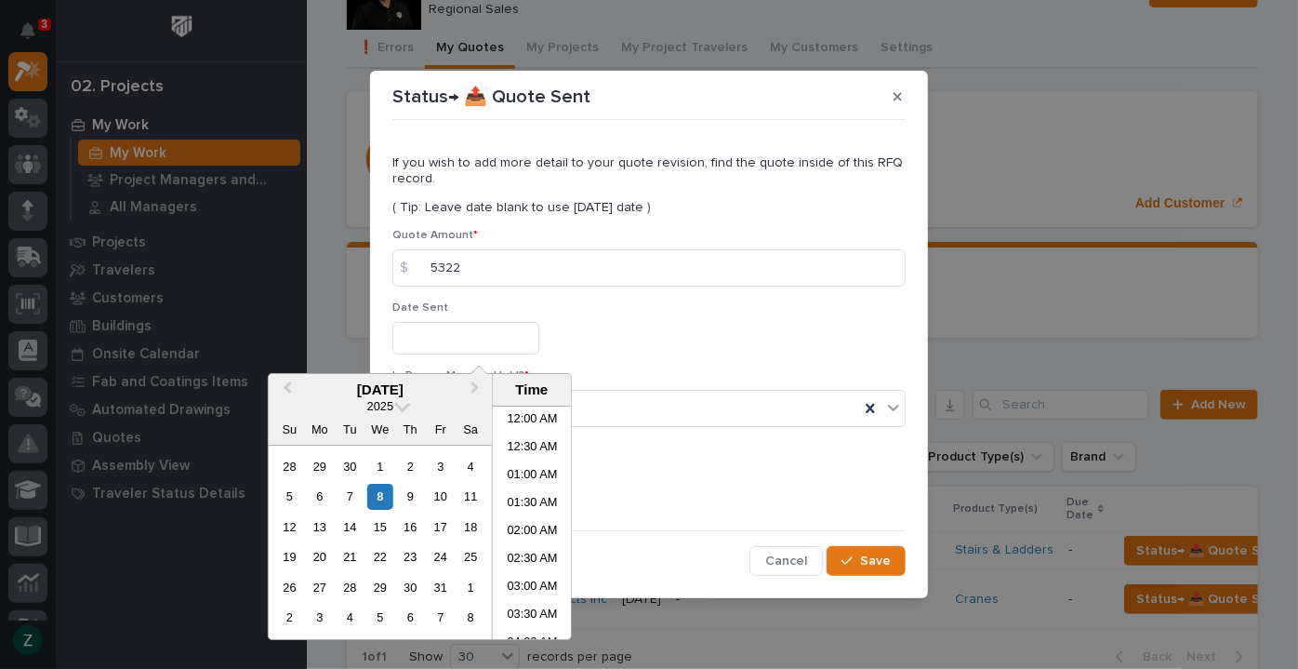
click at [496, 339] on input "text" at bounding box center [465, 338] width 147 height 33
click at [377, 491] on div "8" at bounding box center [379, 496] width 25 height 25
type input "**********"
click at [660, 402] on div "Yes" at bounding box center [626, 408] width 466 height 31
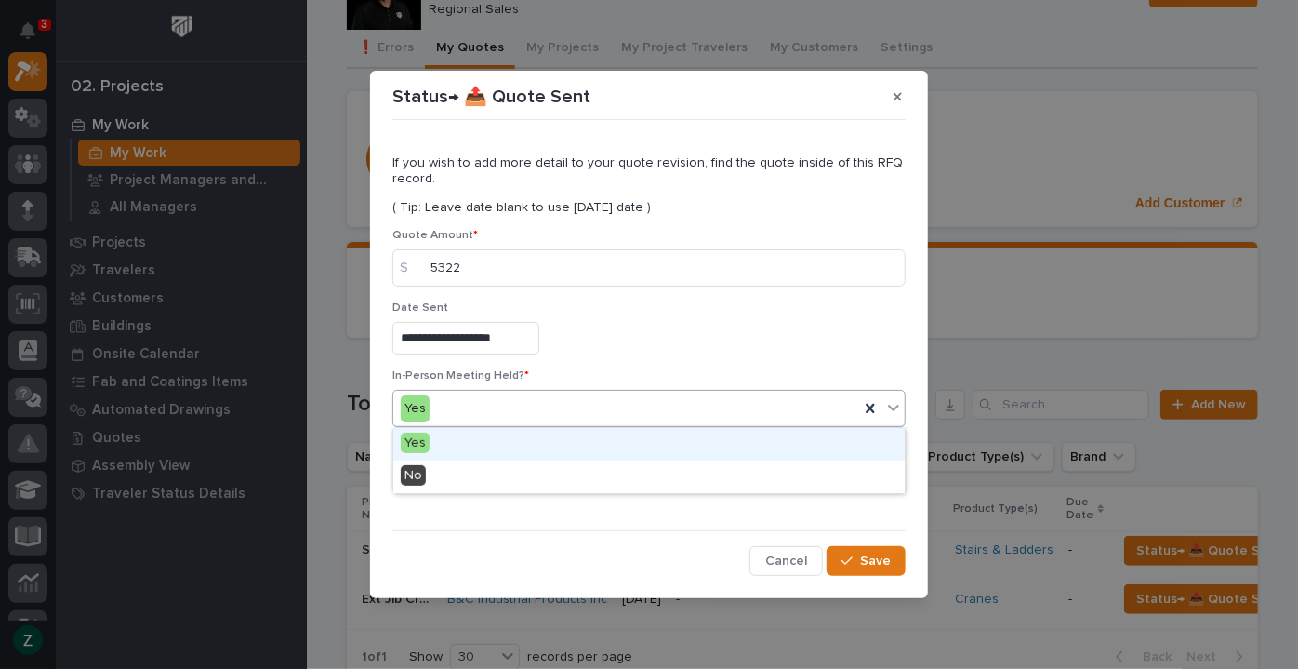
click at [563, 442] on div "Yes" at bounding box center [648, 444] width 511 height 33
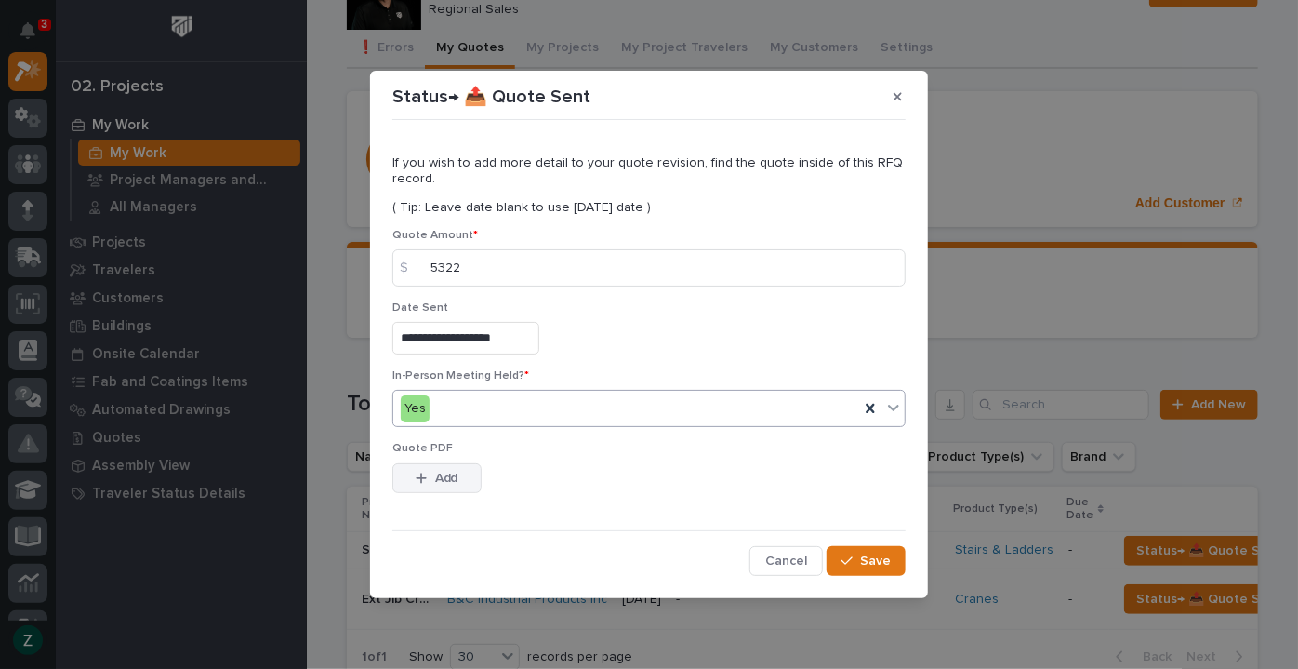
click at [444, 480] on span "Add" at bounding box center [446, 478] width 23 height 17
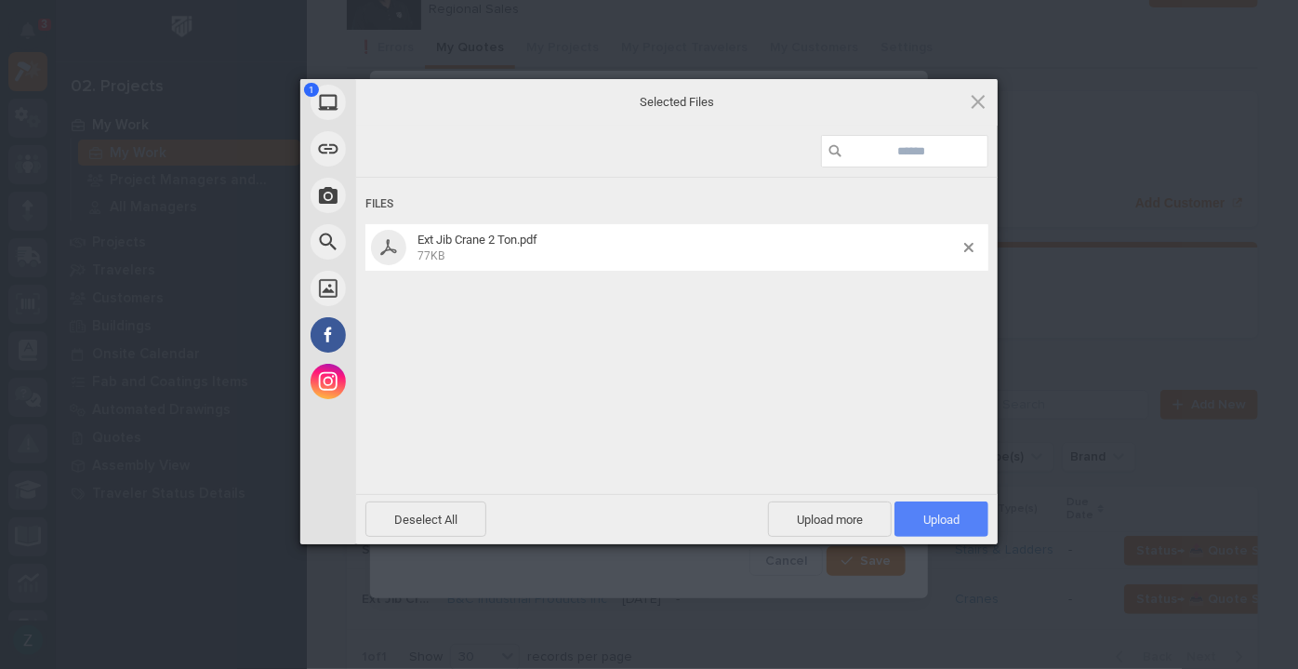
click at [934, 508] on span "Upload 1" at bounding box center [942, 518] width 94 height 35
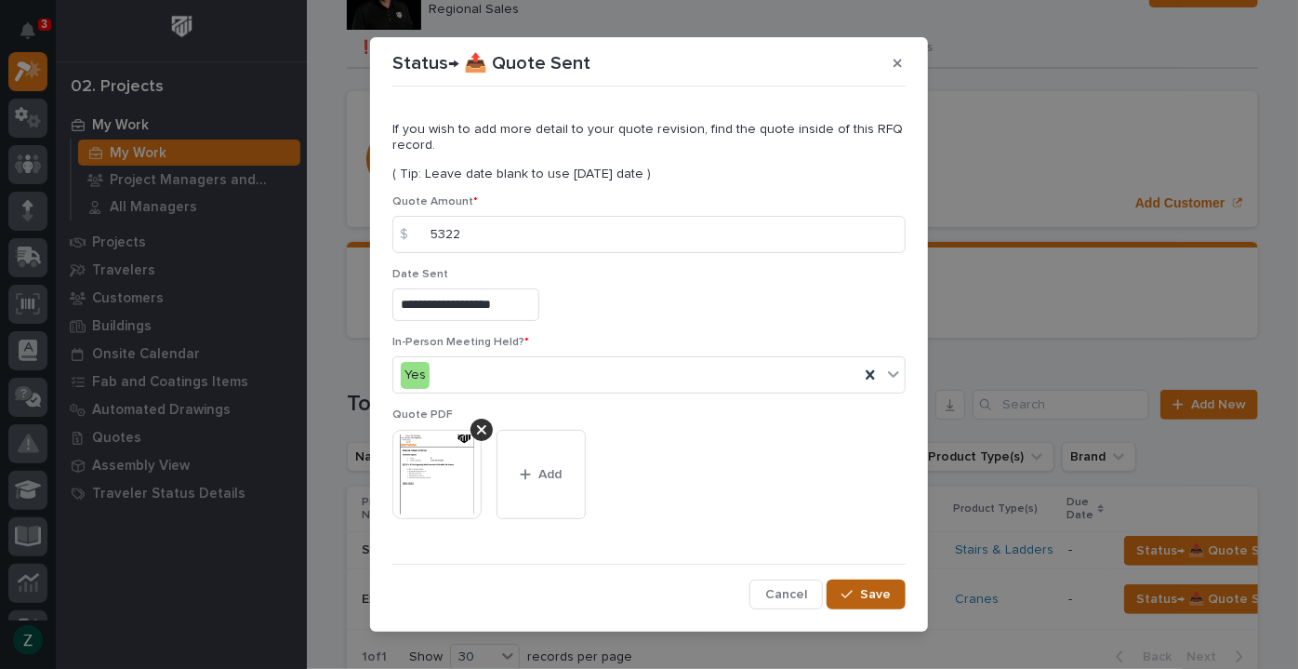
click at [860, 589] on span "Save" at bounding box center [875, 594] width 31 height 17
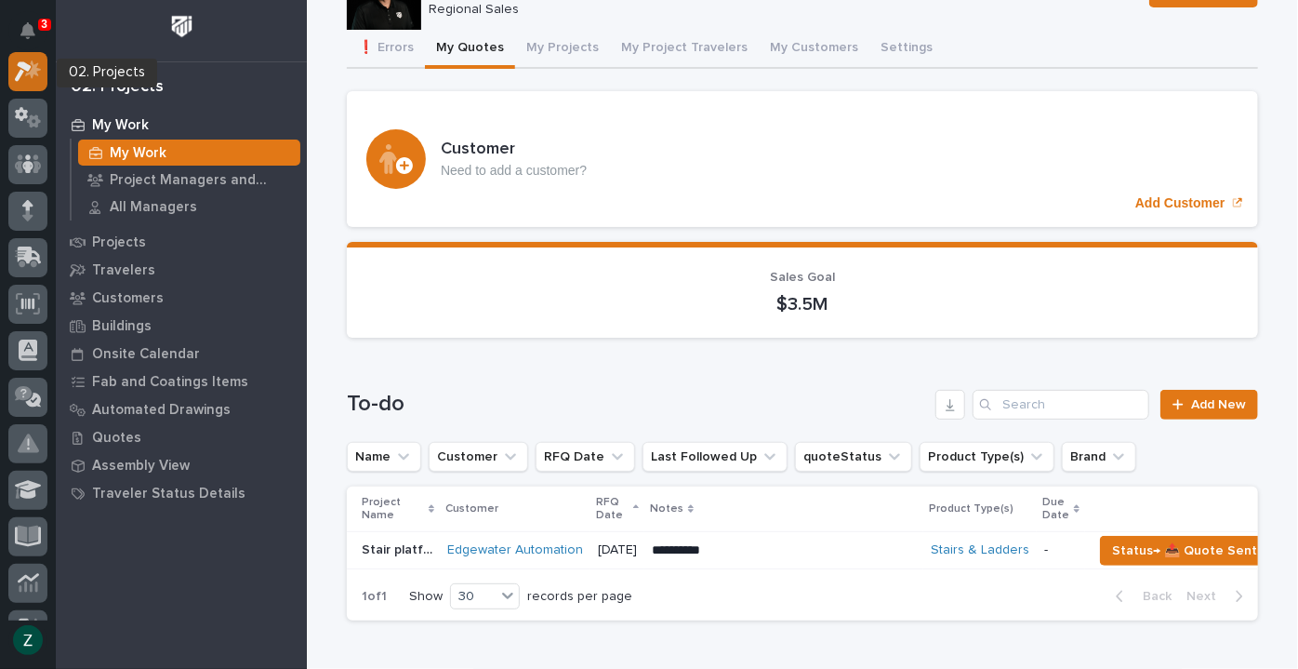
click at [19, 60] on icon at bounding box center [28, 70] width 27 height 21
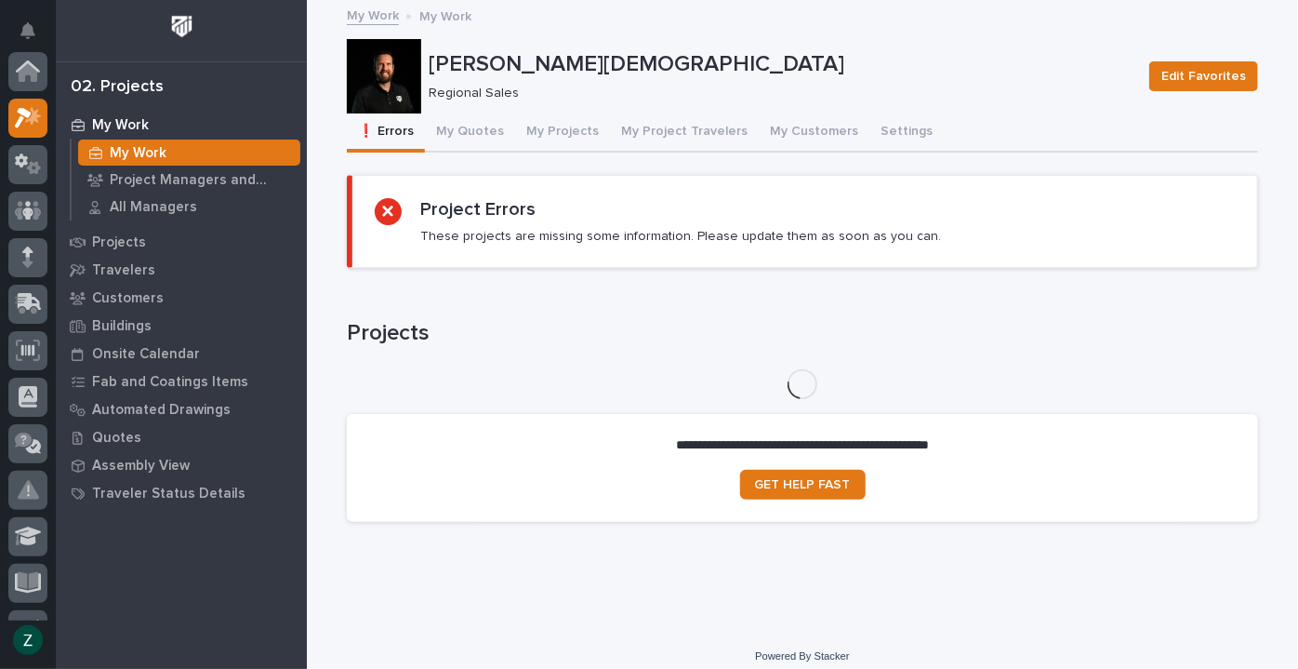
scroll to position [46, 0]
